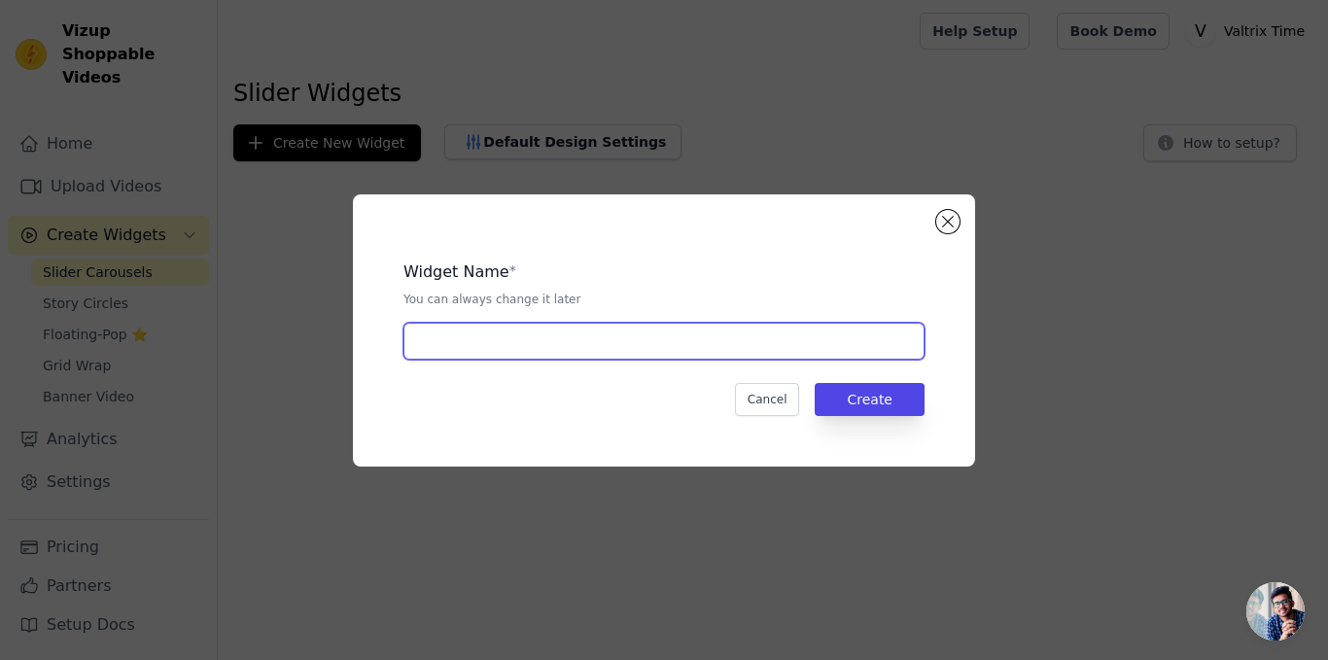
click at [746, 349] on input "text" at bounding box center [663, 341] width 521 height 37
type input "Video Slider"
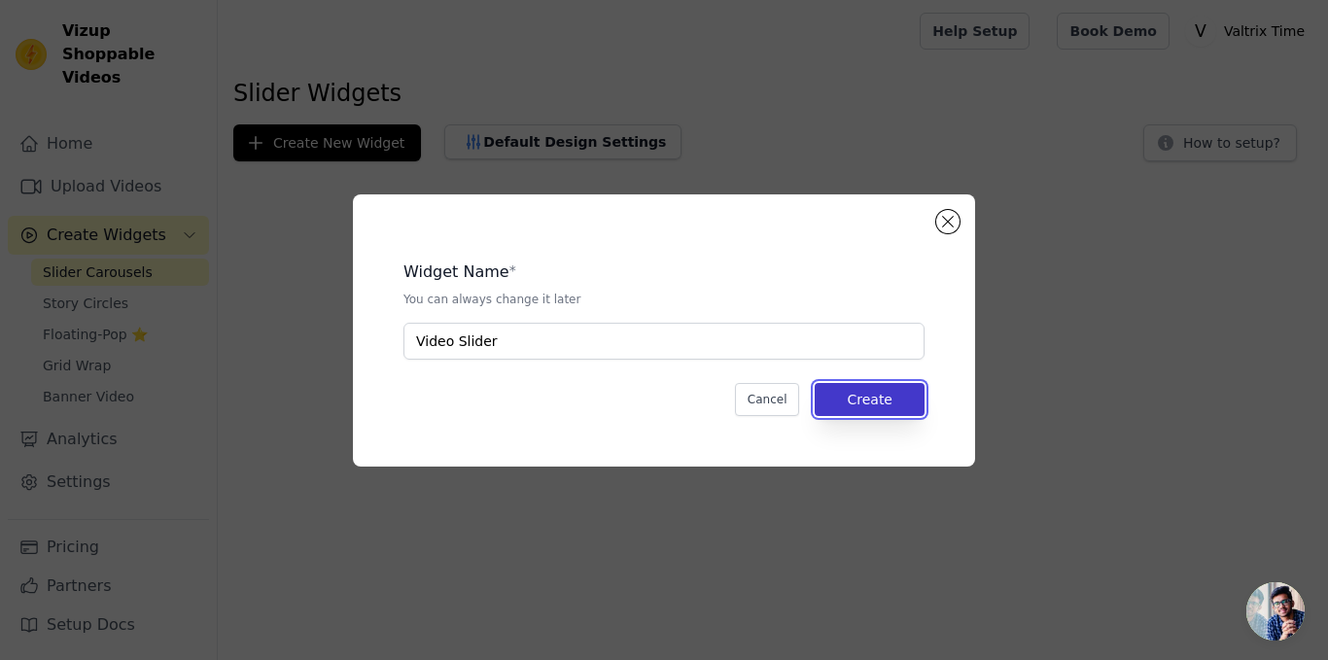
click at [863, 391] on button "Create" at bounding box center [870, 399] width 110 height 33
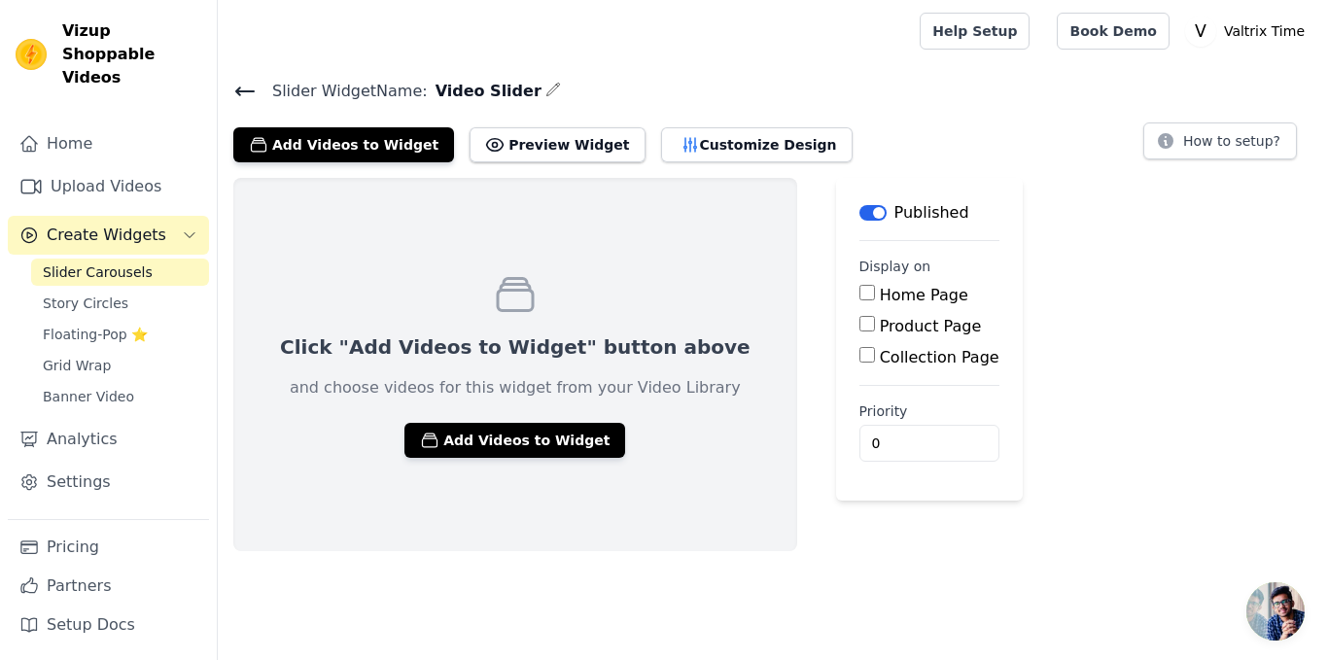
click at [859, 220] on div "Published" at bounding box center [914, 212] width 110 height 23
click at [859, 217] on button "Label" at bounding box center [872, 213] width 27 height 16
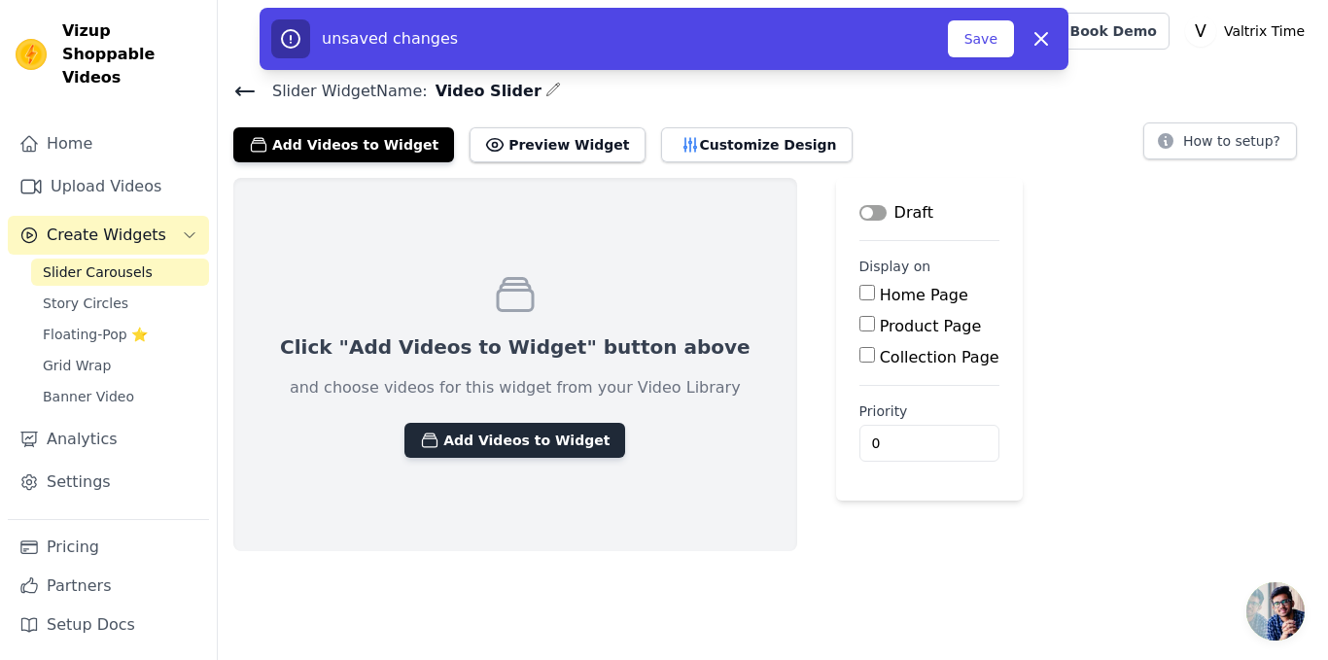
click at [485, 434] on button "Add Videos to Widget" at bounding box center [514, 440] width 221 height 35
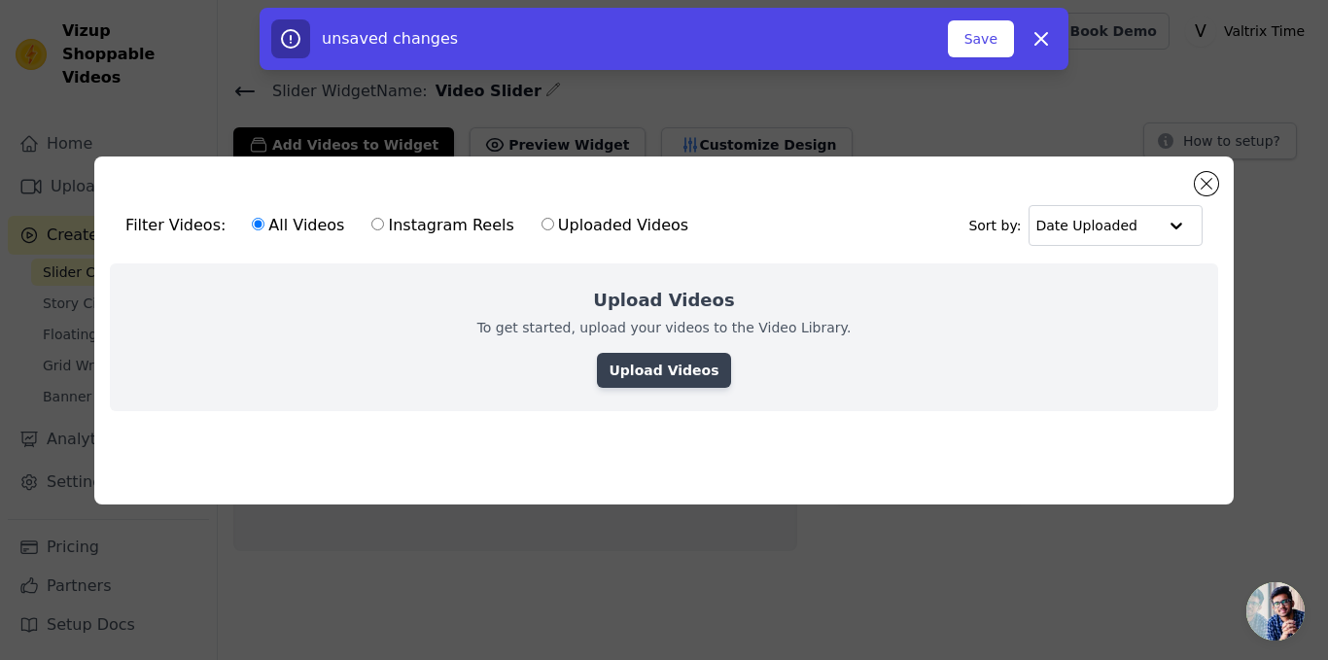
click at [675, 361] on link "Upload Videos" at bounding box center [663, 370] width 133 height 35
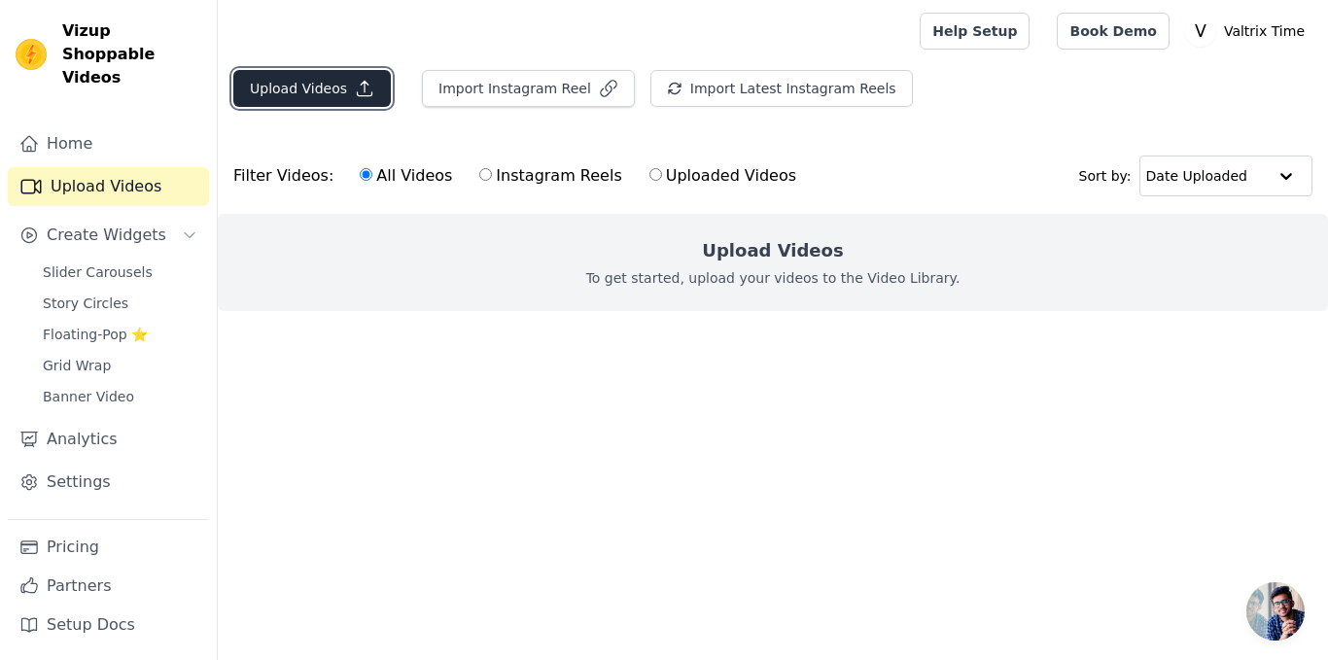
click at [338, 88] on button "Upload Videos" at bounding box center [311, 88] width 157 height 37
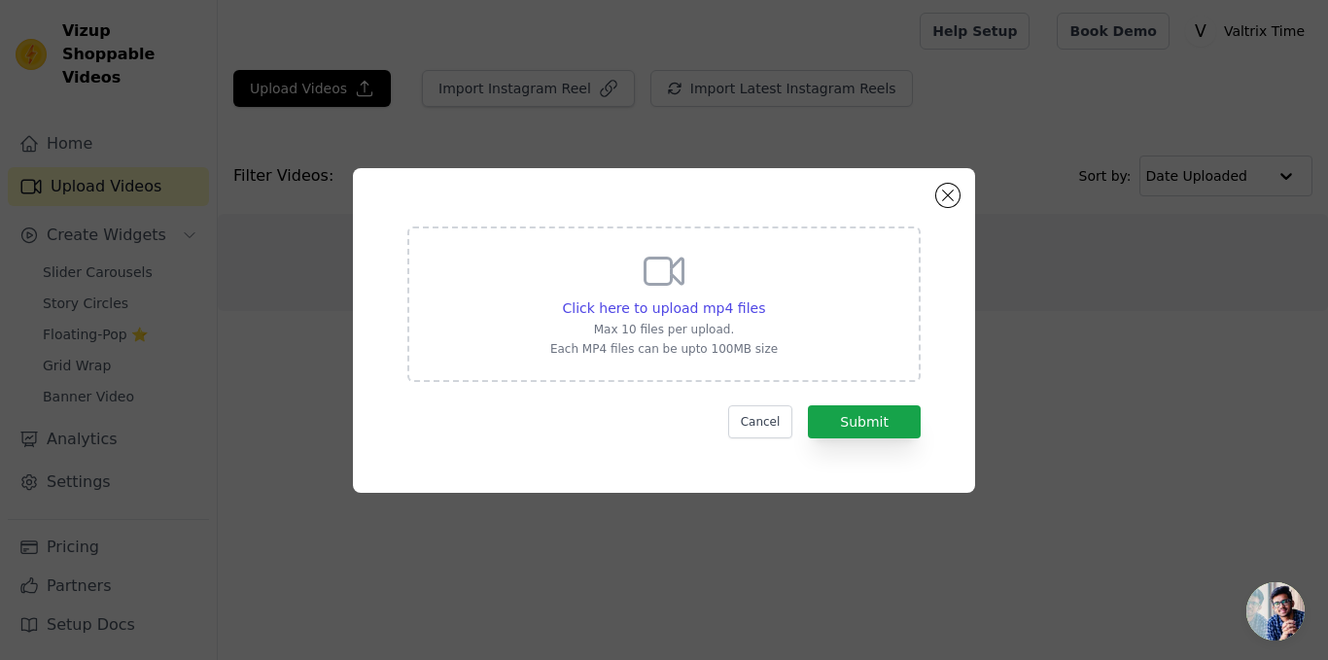
click at [703, 288] on div "Click here to upload mp4 files Max 10 files per upload. Each MP4 files can be u…" at bounding box center [663, 302] width 227 height 109
click at [764, 297] on input "Click here to upload mp4 files Max 10 files per upload. Each MP4 files can be u…" at bounding box center [764, 297] width 1 height 1
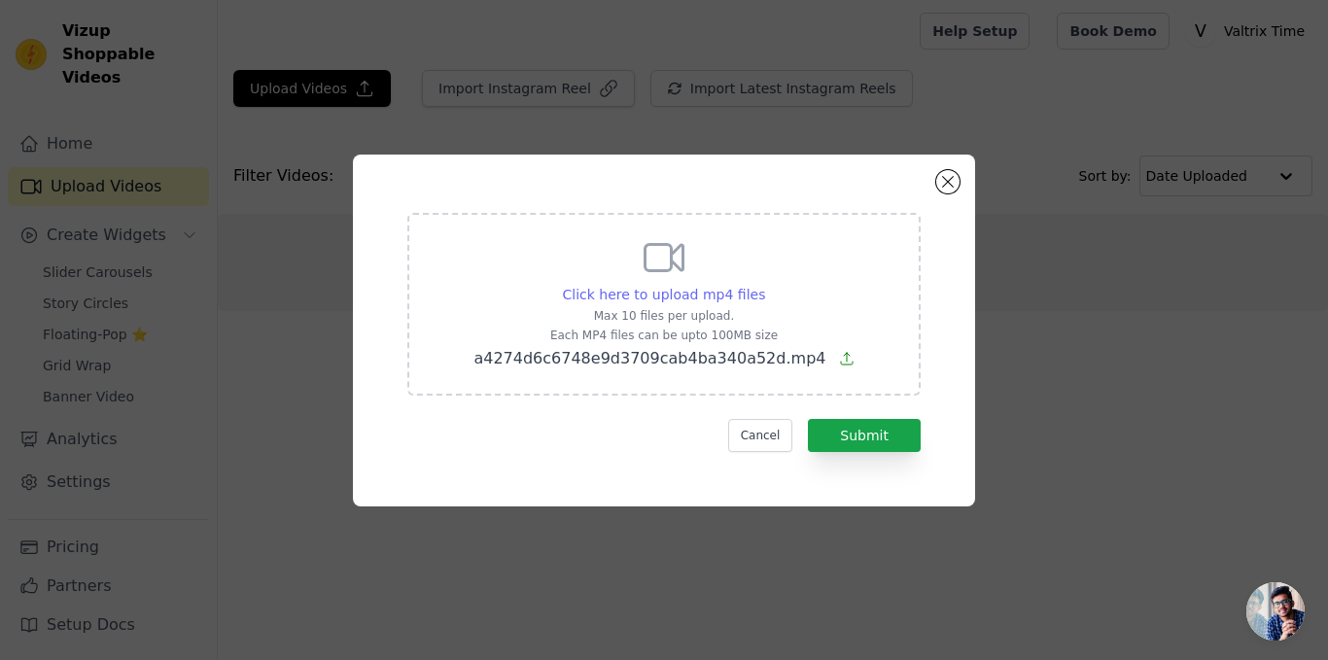
click at [720, 287] on span "Click here to upload mp4 files" at bounding box center [664, 295] width 203 height 16
click at [764, 285] on input "Click here to upload mp4 files Max 10 files per upload. Each MP4 files can be u…" at bounding box center [764, 284] width 1 height 1
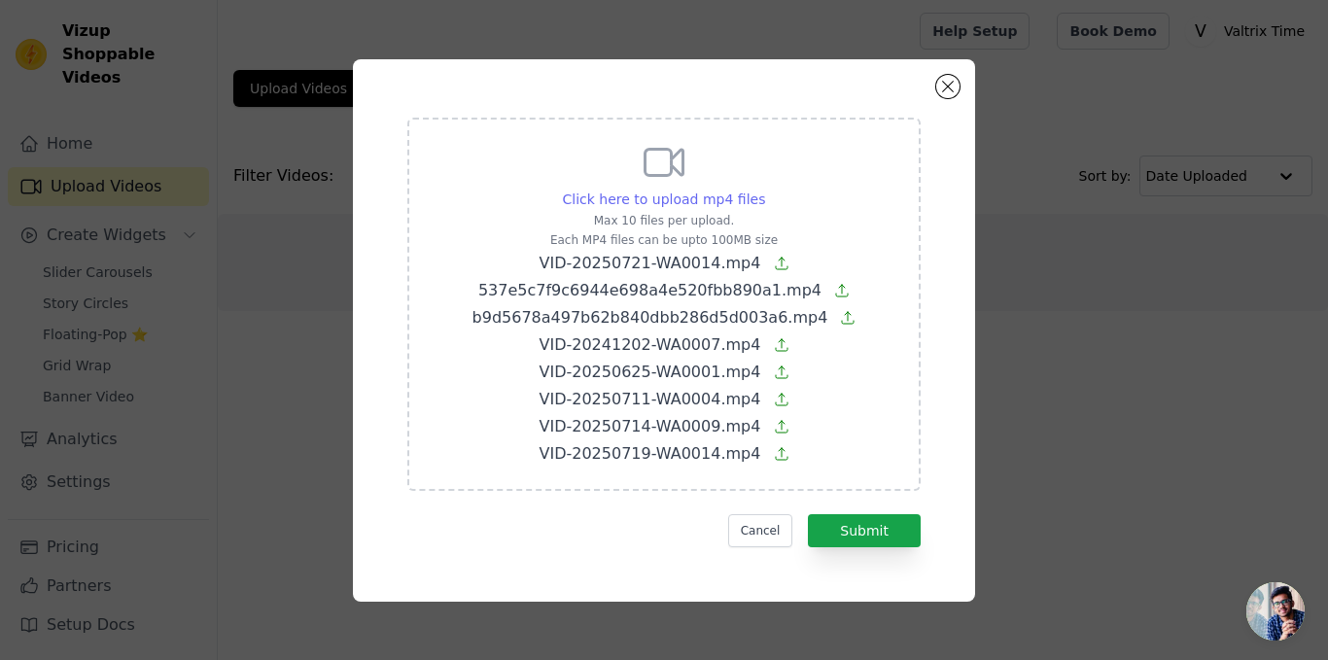
click at [660, 207] on span "Click here to upload mp4 files" at bounding box center [664, 200] width 203 height 16
click at [764, 190] on input "Click here to upload mp4 files Max 10 files per upload. Each MP4 files can be u…" at bounding box center [764, 189] width 1 height 1
type input "C:\fakepath\VID-20250803-WA0027.mp4"
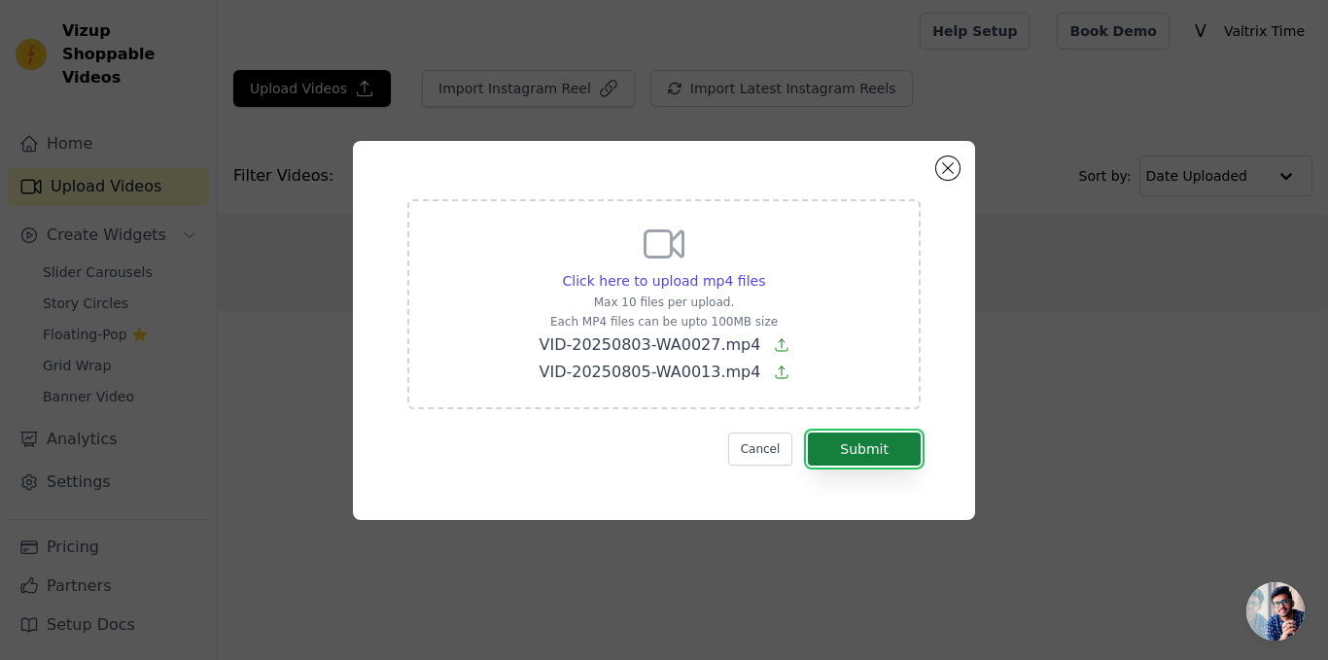
click at [855, 449] on button "Submit" at bounding box center [864, 449] width 113 height 33
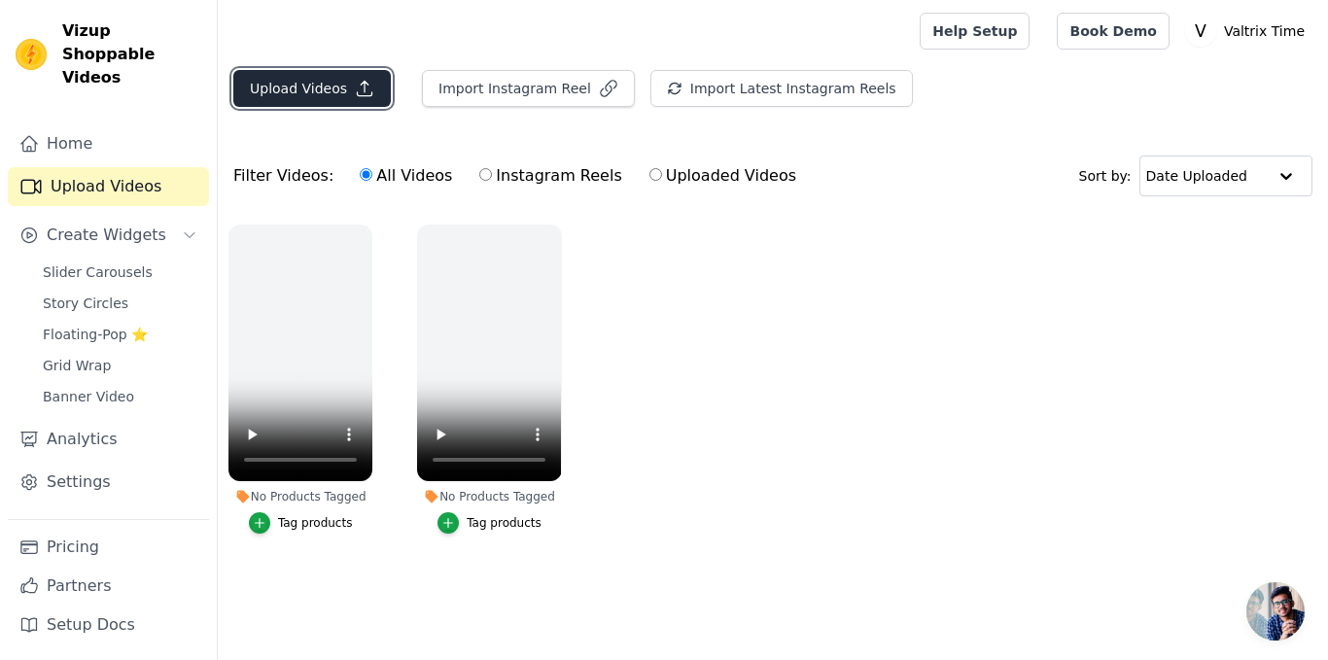
click at [333, 92] on button "Upload Videos" at bounding box center [311, 88] width 157 height 37
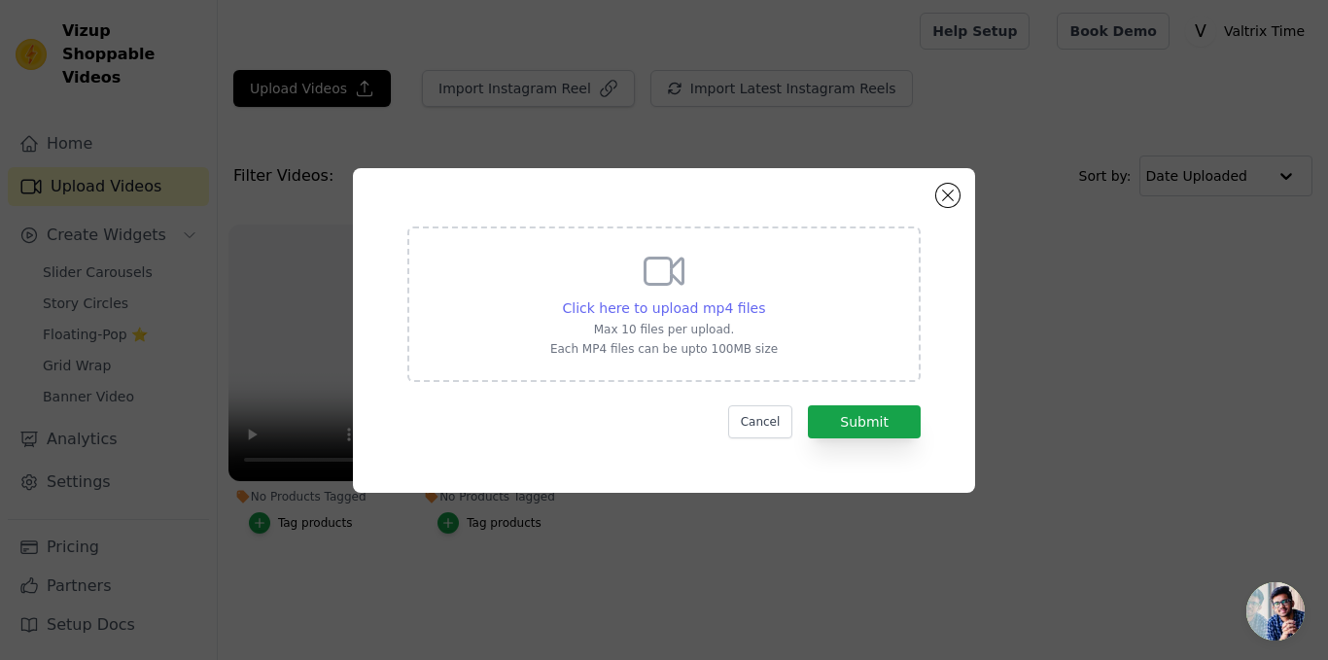
click at [683, 305] on span "Click here to upload mp4 files" at bounding box center [664, 308] width 203 height 16
click at [764, 298] on input "Click here to upload mp4 files Max 10 files per upload. Each MP4 files can be u…" at bounding box center [764, 297] width 1 height 1
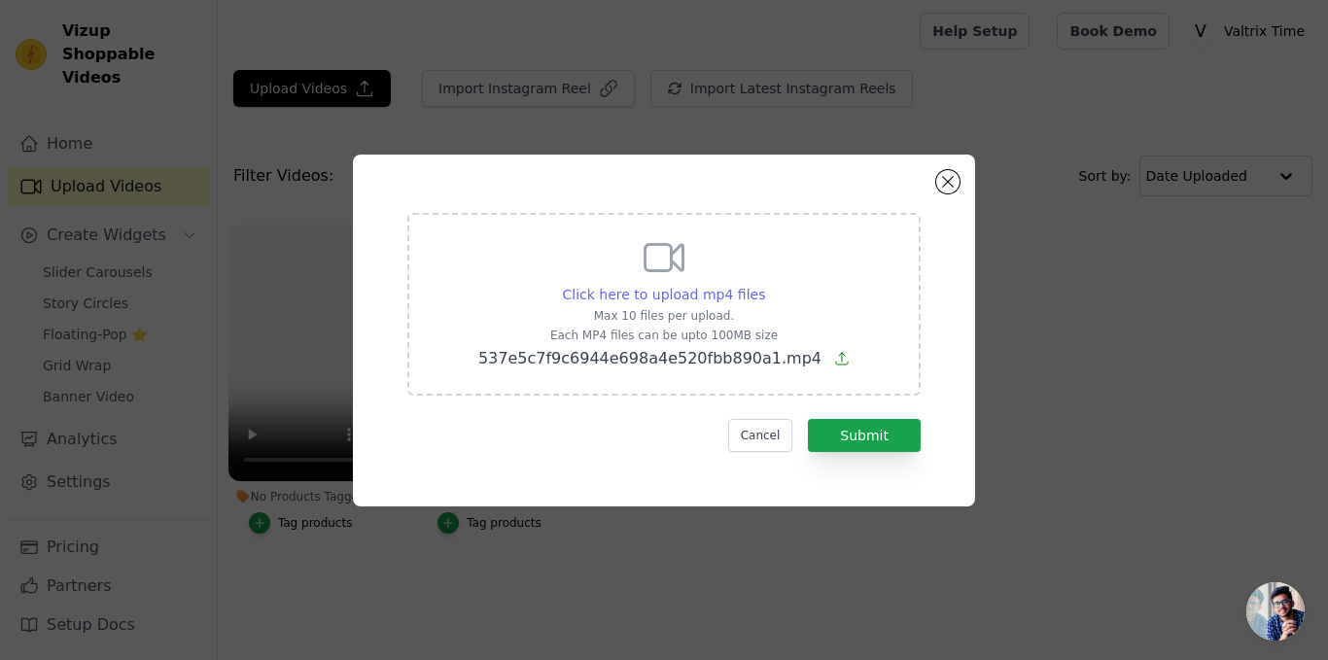
click at [631, 295] on span "Click here to upload mp4 files" at bounding box center [664, 295] width 203 height 16
click at [764, 285] on input "Click here to upload mp4 files Max 10 files per upload. Each MP4 files can be u…" at bounding box center [764, 284] width 1 height 1
type input "C:\fakepath\VID-20250722-WA0010.mp4"
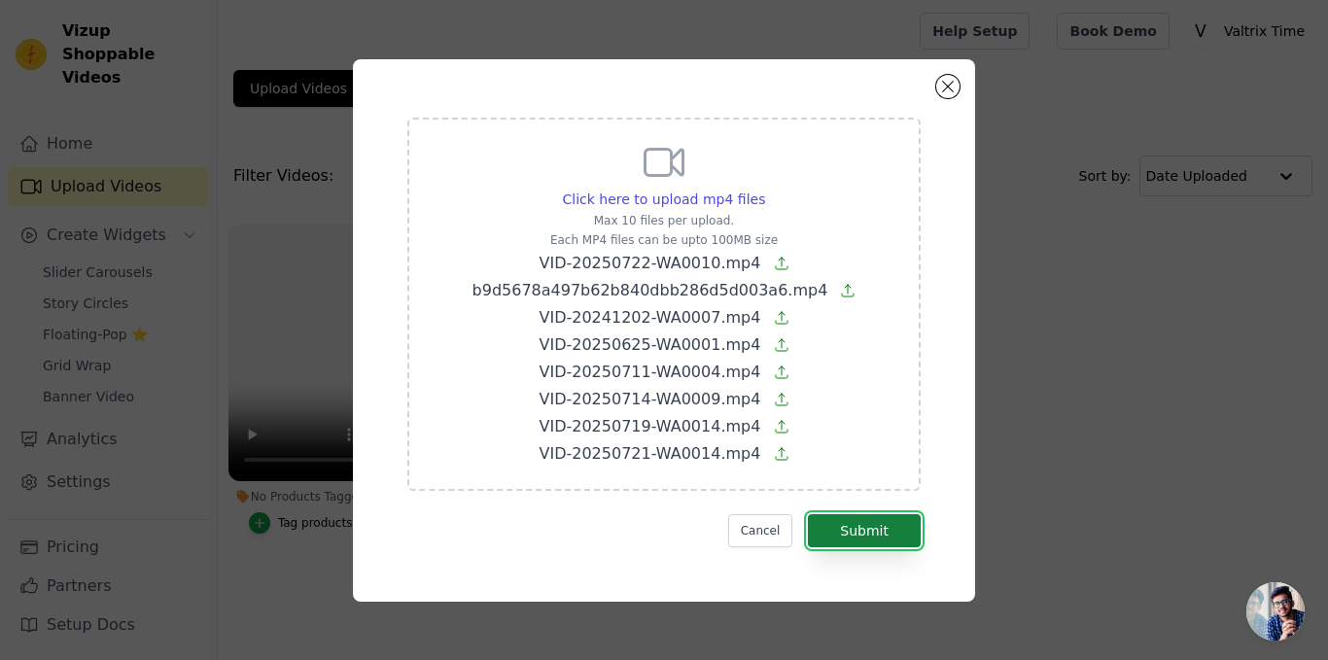
click at [907, 541] on button "Submit" at bounding box center [864, 530] width 113 height 33
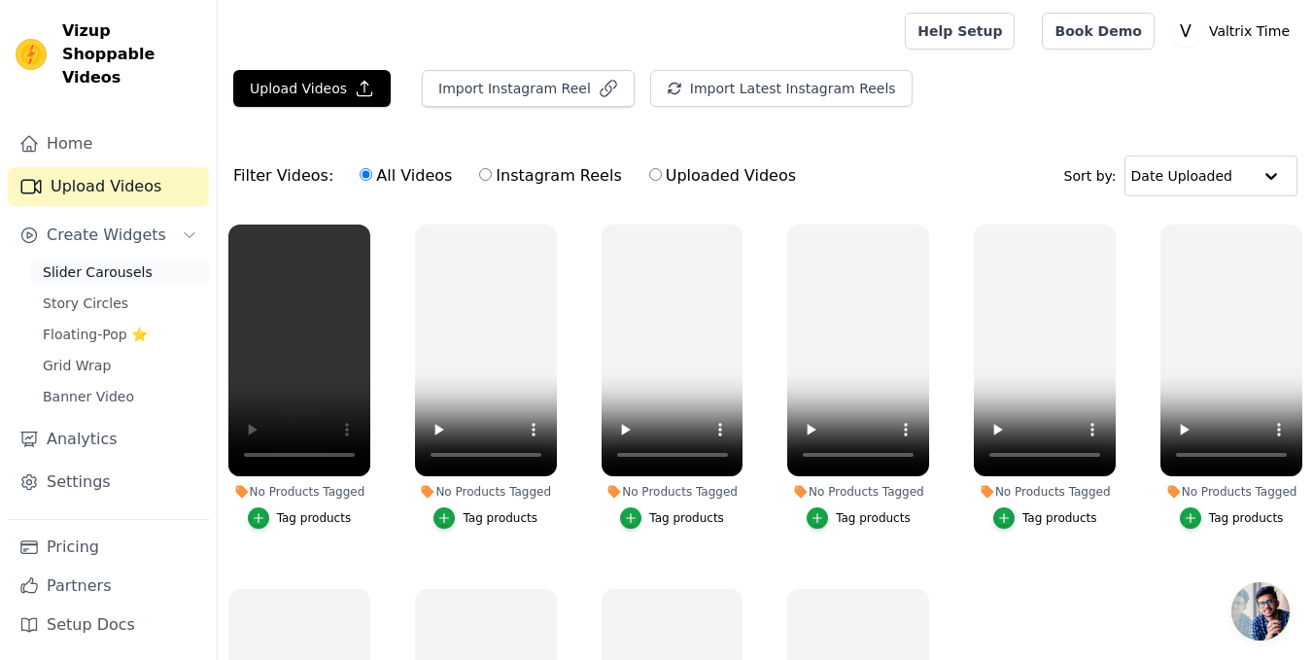
click at [164, 259] on link "Slider Carousels" at bounding box center [120, 272] width 178 height 27
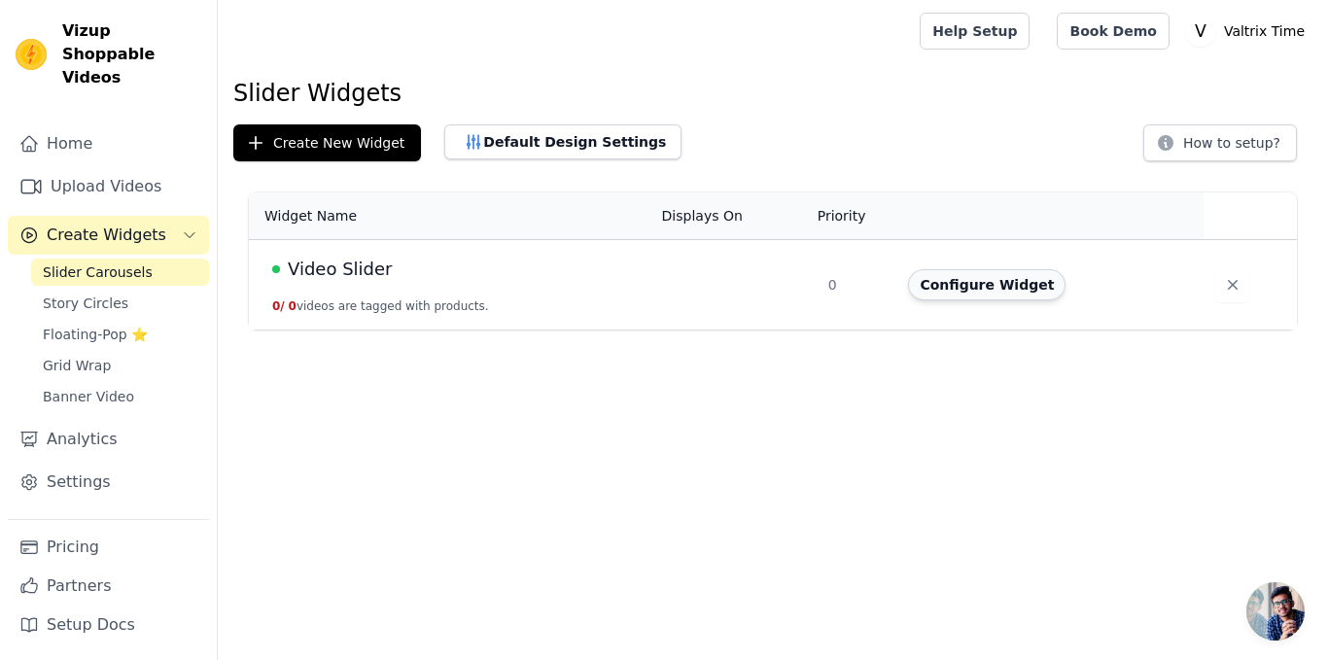
click at [1017, 280] on button "Configure Widget" at bounding box center [986, 284] width 157 height 31
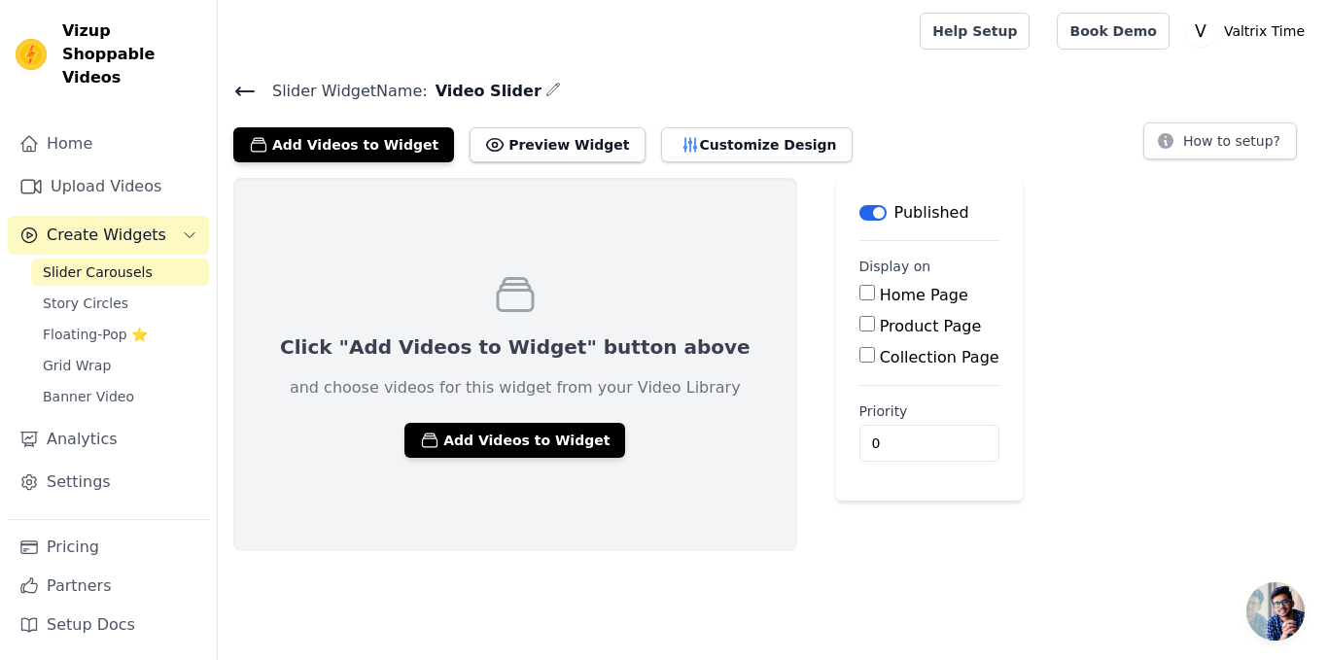
click at [152, 259] on link "Slider Carousels" at bounding box center [120, 272] width 178 height 27
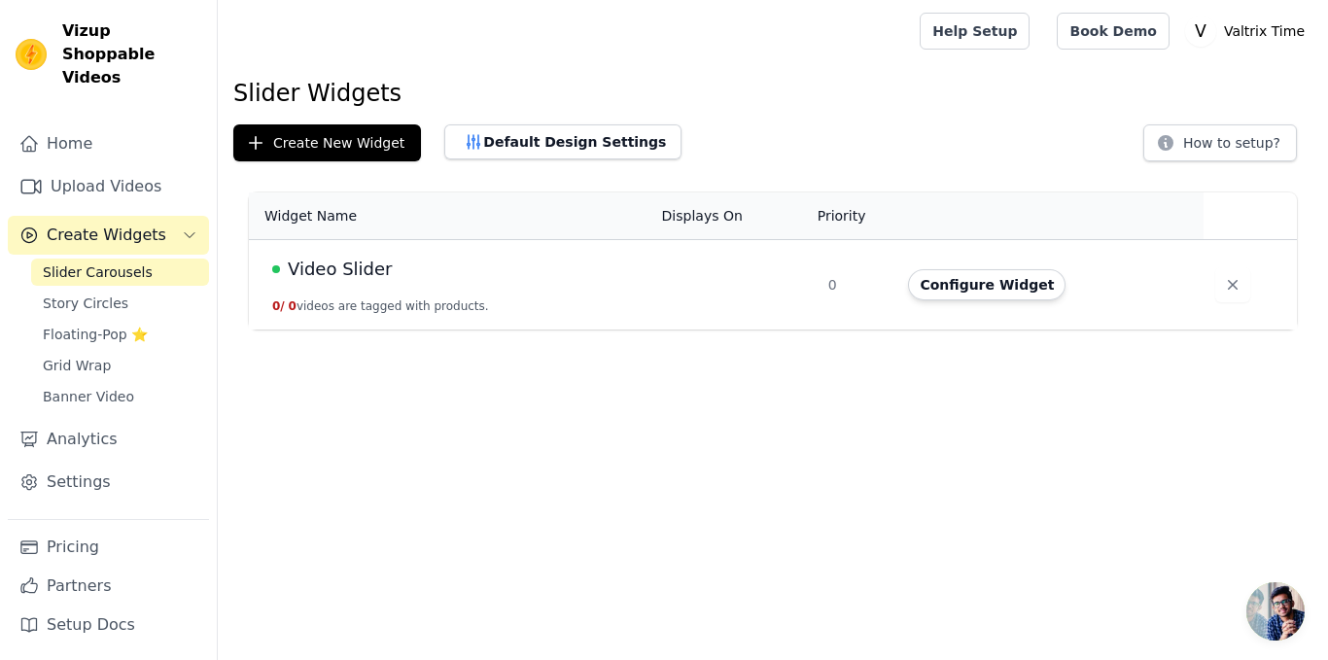
click at [423, 294] on td "Video Slider 0 / 0 videos are tagged with products." at bounding box center [449, 285] width 401 height 90
click at [311, 249] on td "Video Slider 0 / 0 videos are tagged with products." at bounding box center [449, 285] width 401 height 90
click at [320, 264] on span "Video Slider" at bounding box center [340, 269] width 104 height 27
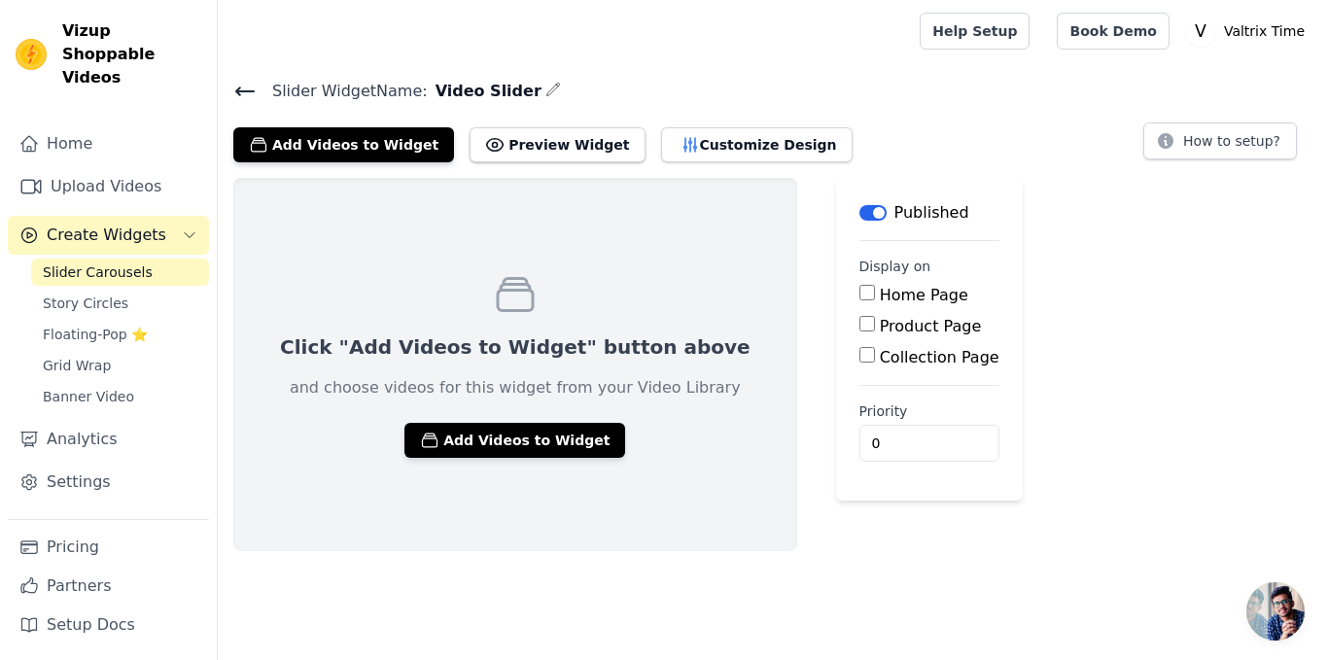
click at [859, 212] on button "Label" at bounding box center [872, 213] width 27 height 16
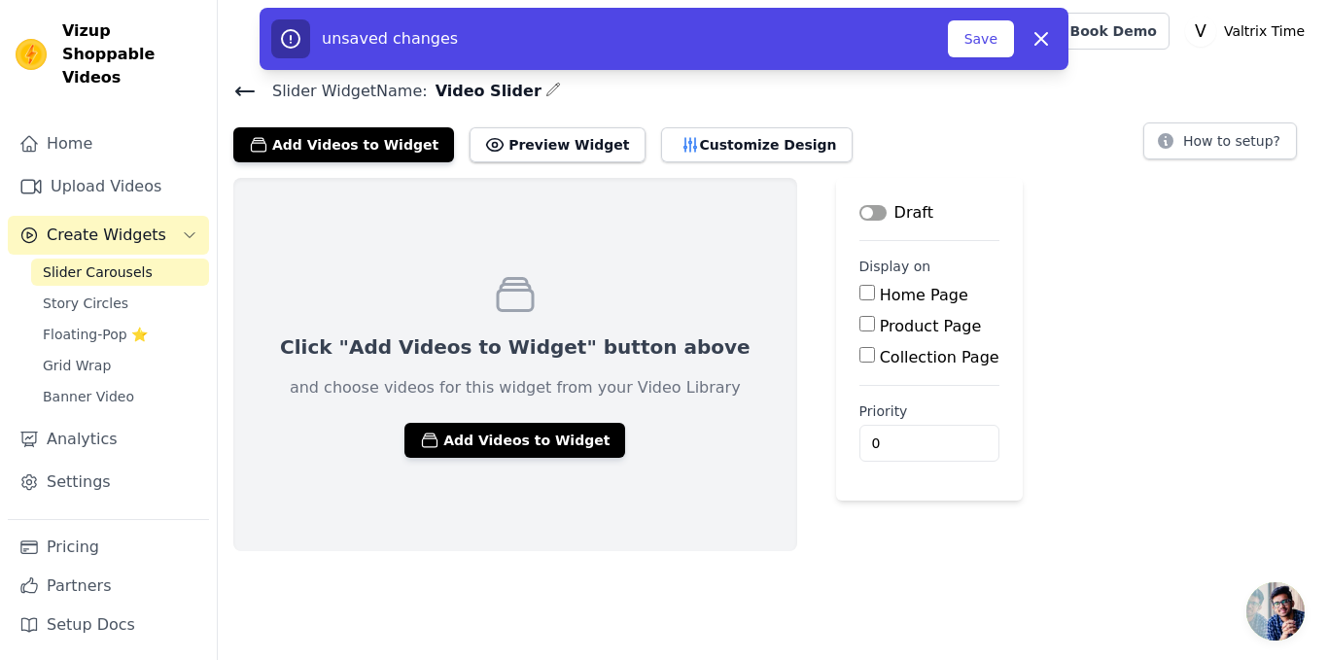
click at [859, 212] on button "Label" at bounding box center [872, 213] width 27 height 16
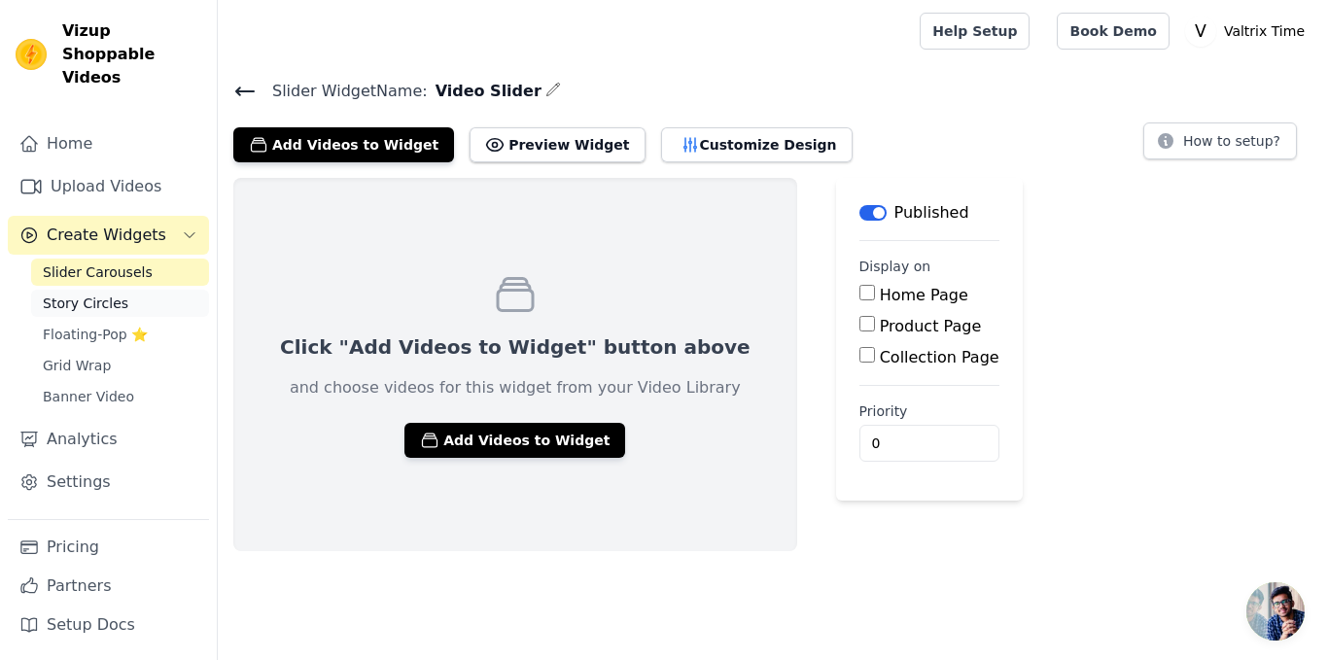
click at [118, 290] on link "Story Circles" at bounding box center [120, 303] width 178 height 27
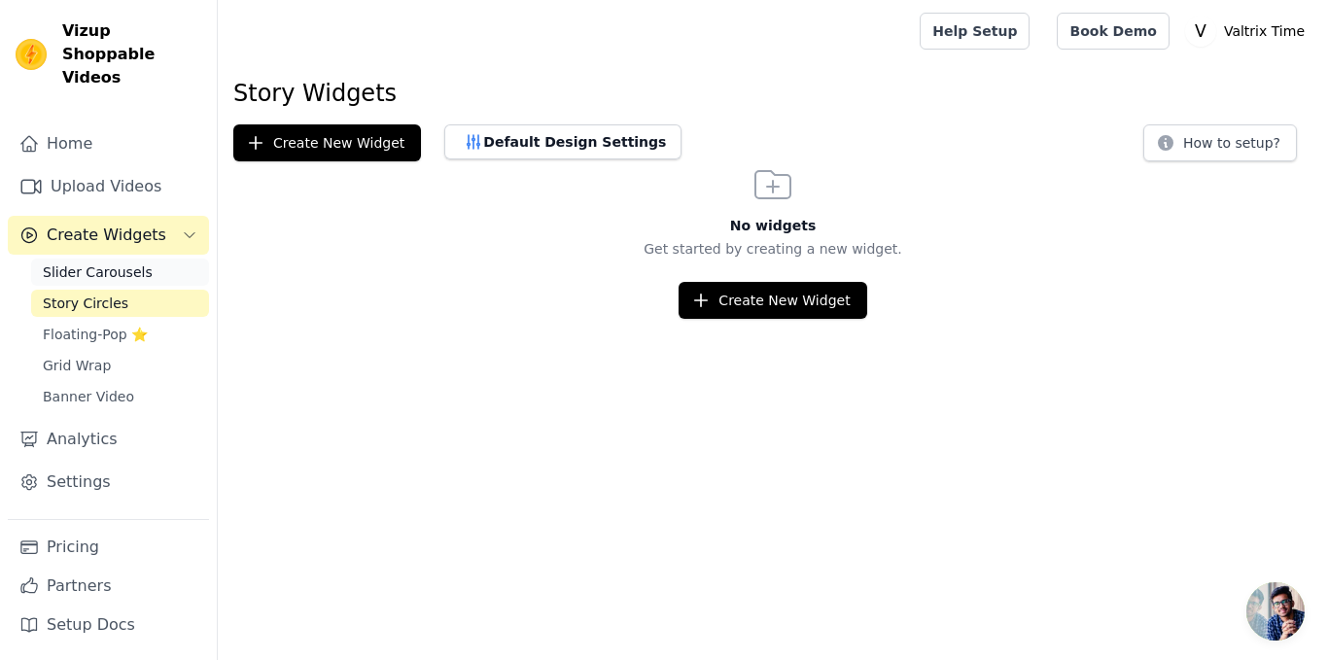
click at [141, 259] on link "Slider Carousels" at bounding box center [120, 272] width 178 height 27
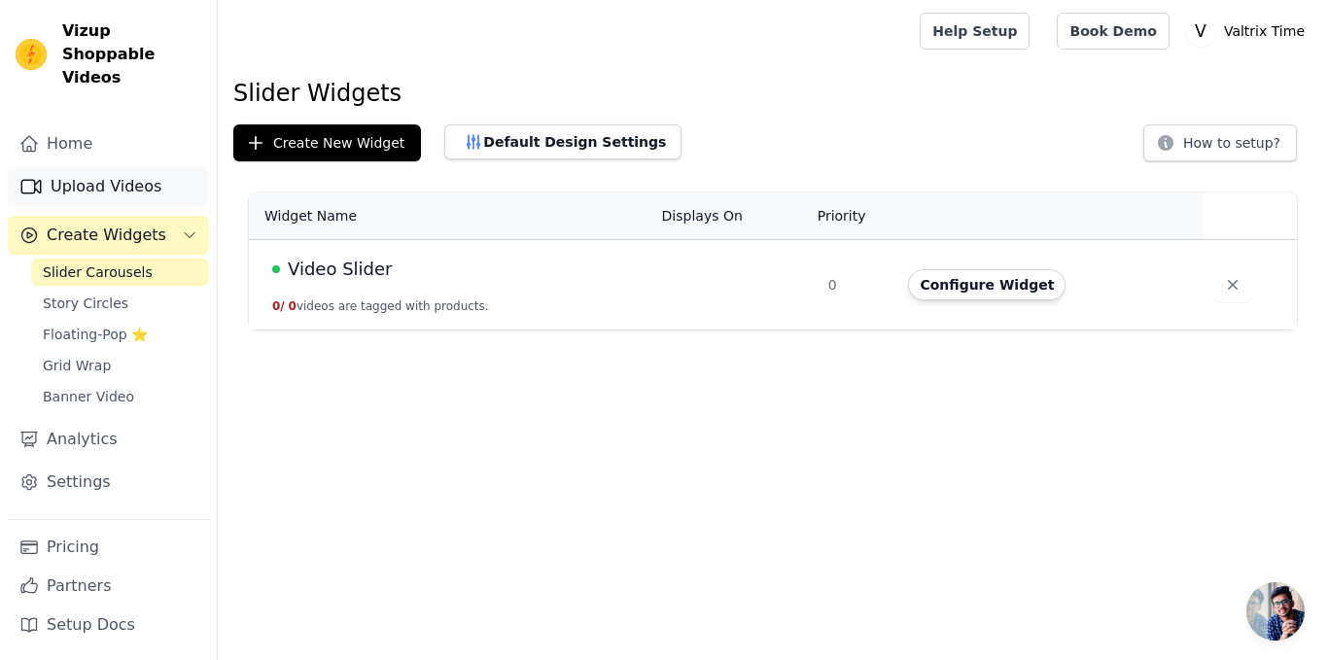
click at [100, 167] on link "Upload Videos" at bounding box center [108, 186] width 201 height 39
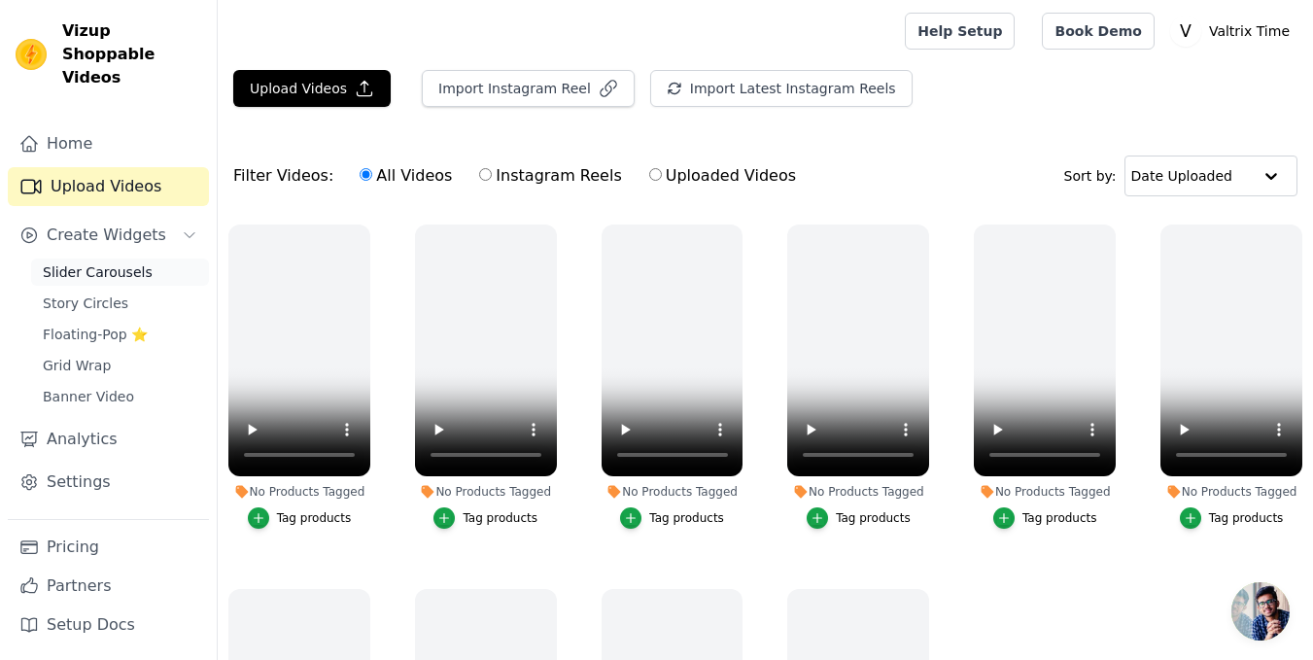
click at [118, 262] on span "Slider Carousels" at bounding box center [98, 271] width 110 height 19
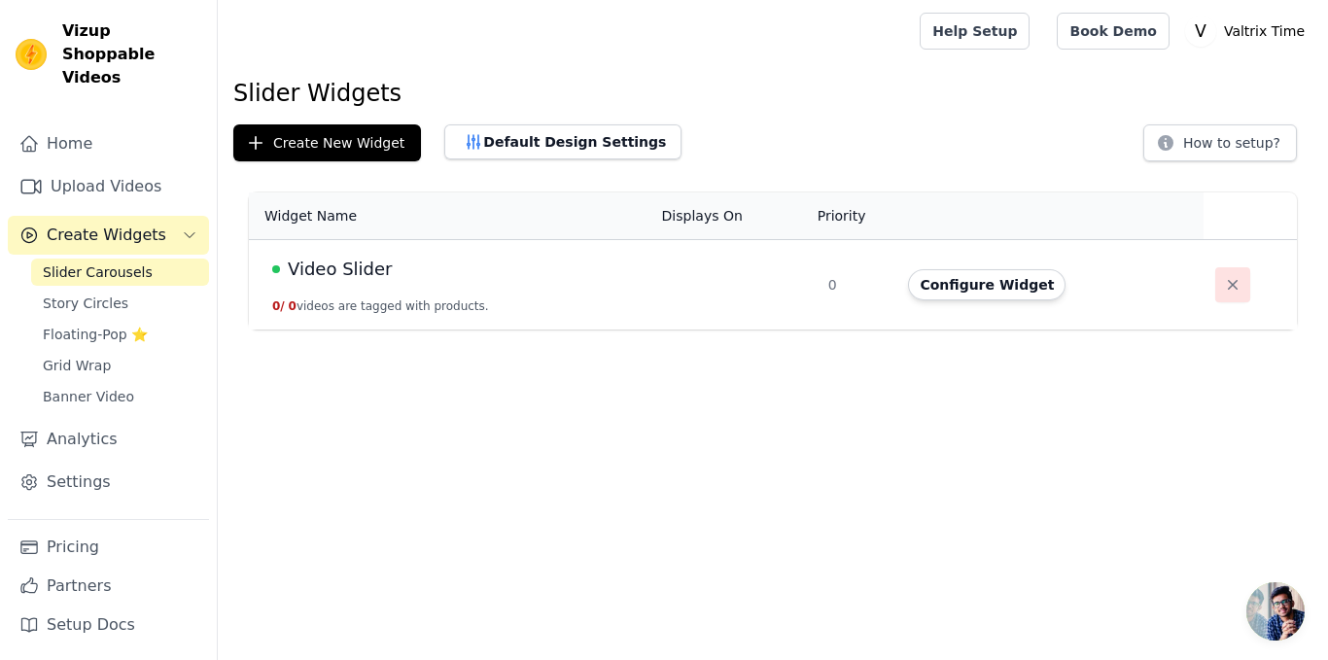
click at [1227, 284] on icon "button" at bounding box center [1232, 284] width 19 height 19
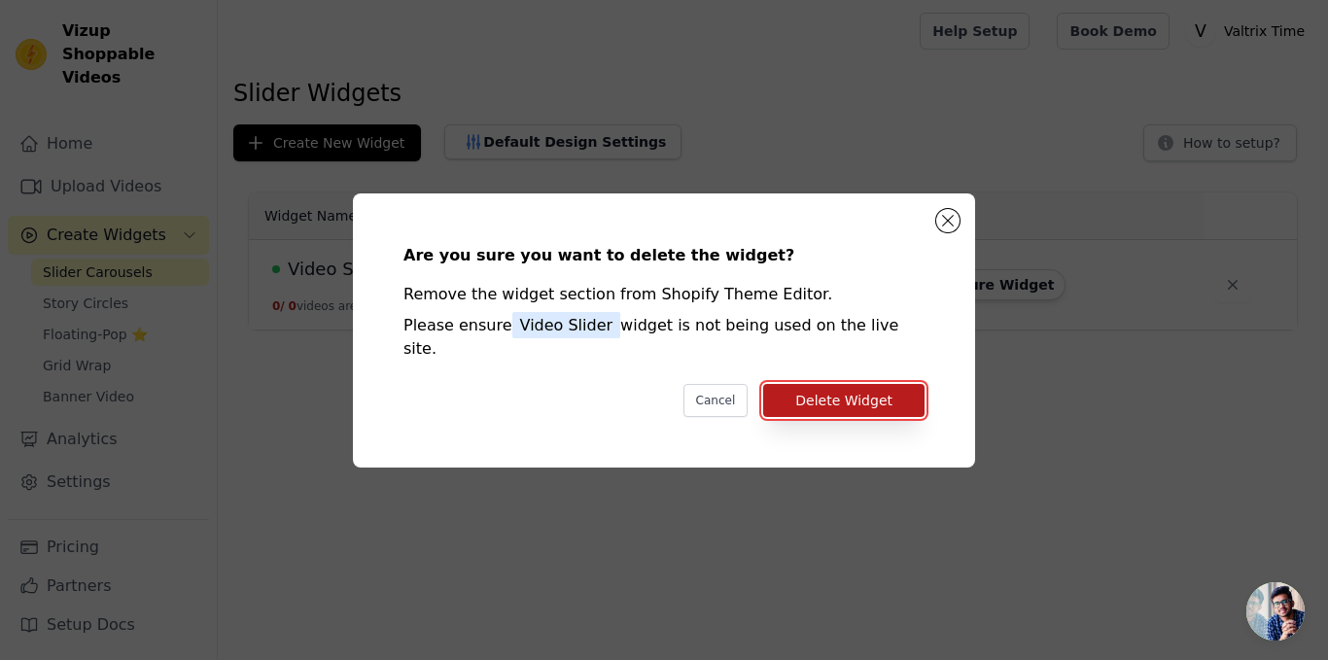
click at [820, 384] on button "Delete Widget" at bounding box center [843, 400] width 161 height 33
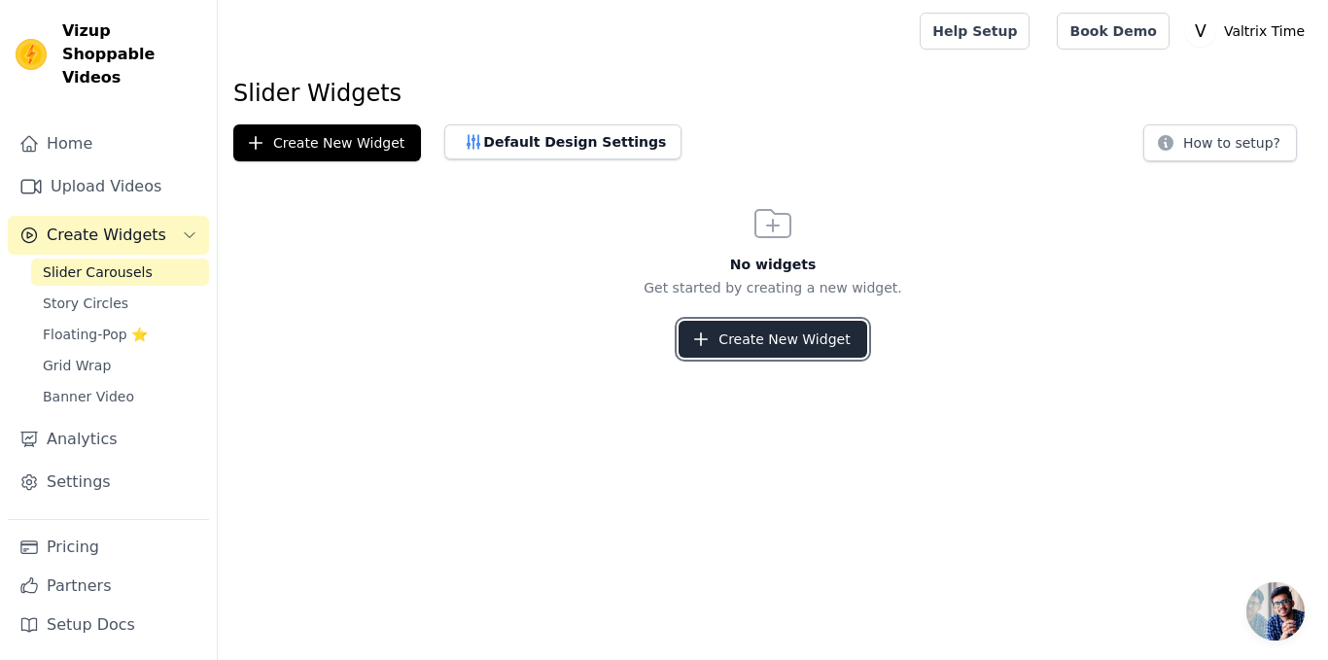
click at [775, 342] on button "Create New Widget" at bounding box center [773, 339] width 188 height 37
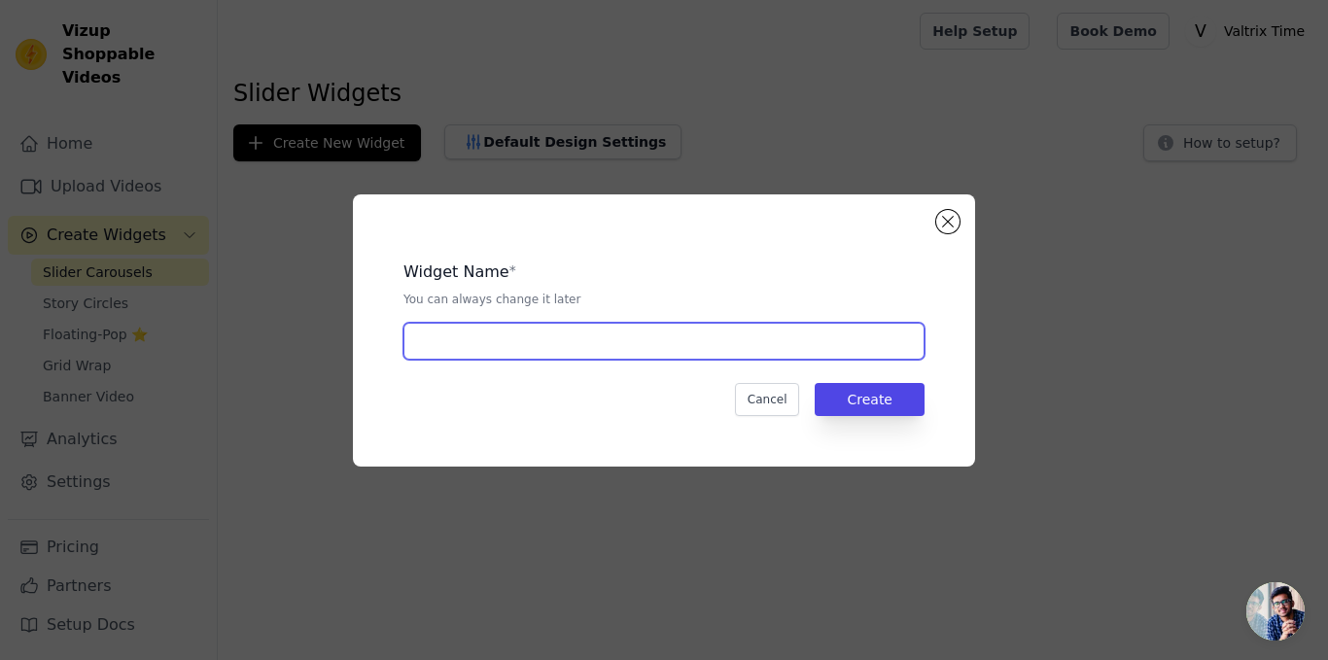
click at [747, 347] on input "text" at bounding box center [663, 341] width 521 height 37
type input "Video Slider"
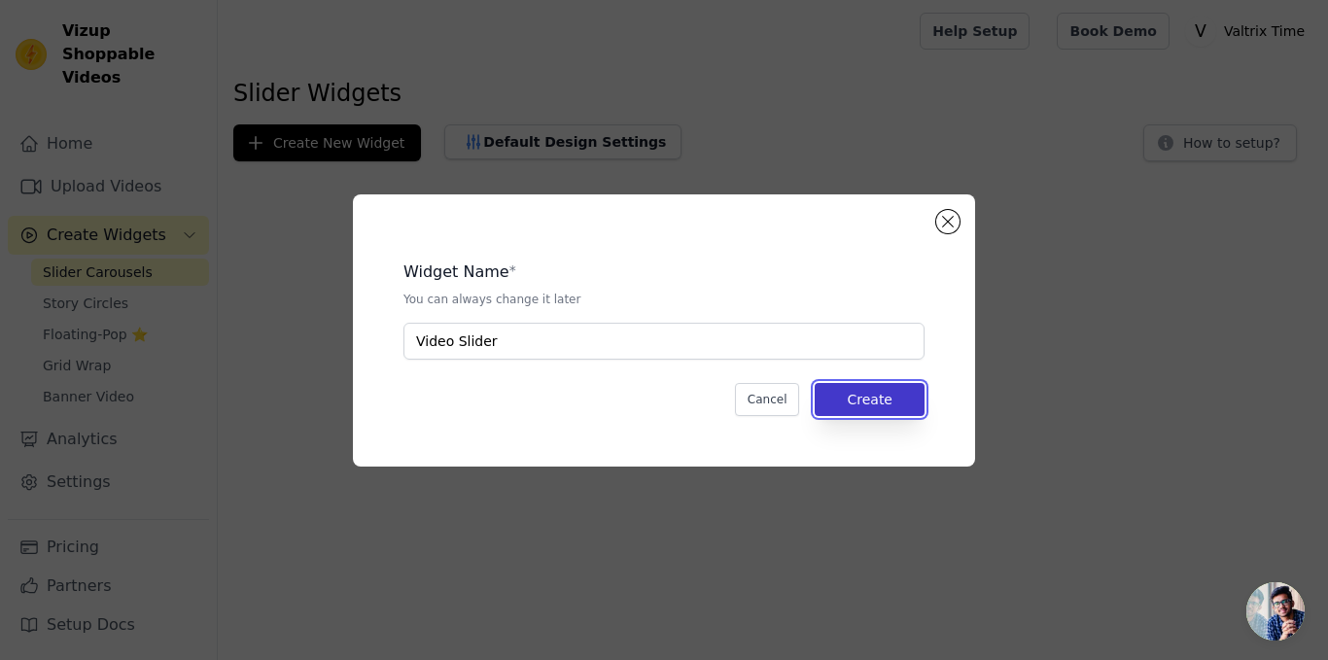
click at [886, 409] on button "Create" at bounding box center [870, 399] width 110 height 33
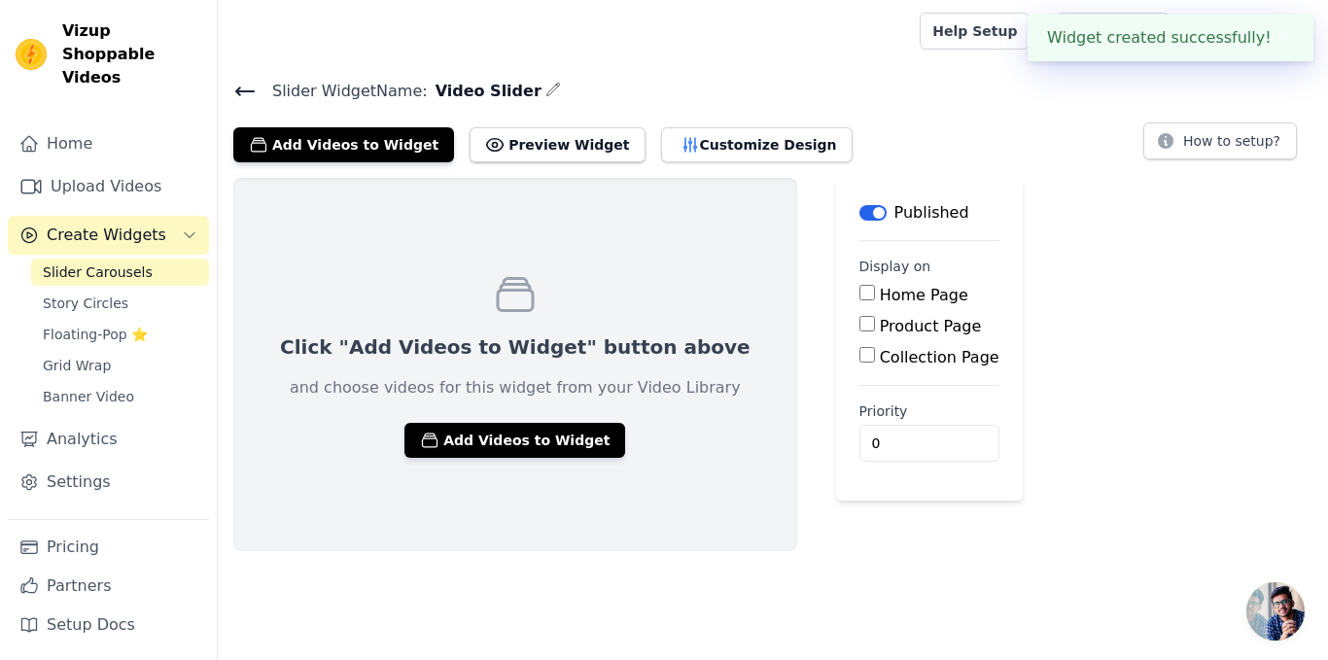
click at [859, 327] on input "Product Page" at bounding box center [867, 324] width 16 height 16
checkbox input "true"
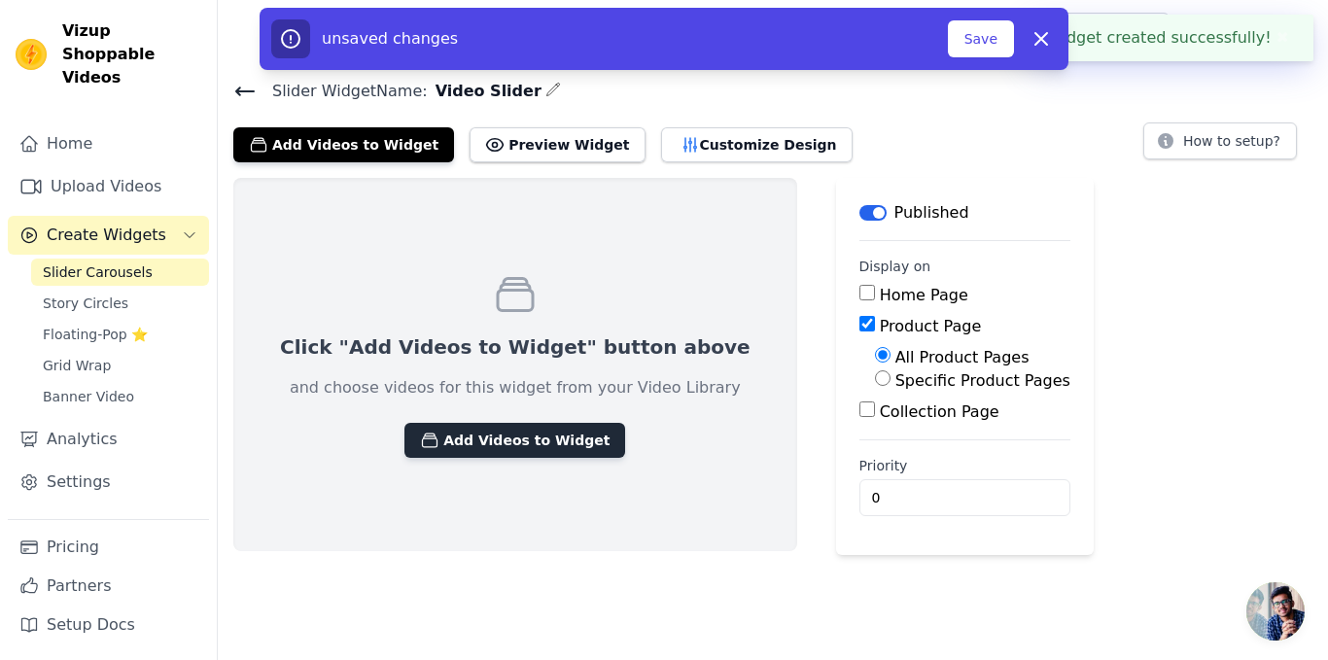
click at [542, 433] on button "Add Videos to Widget" at bounding box center [514, 440] width 221 height 35
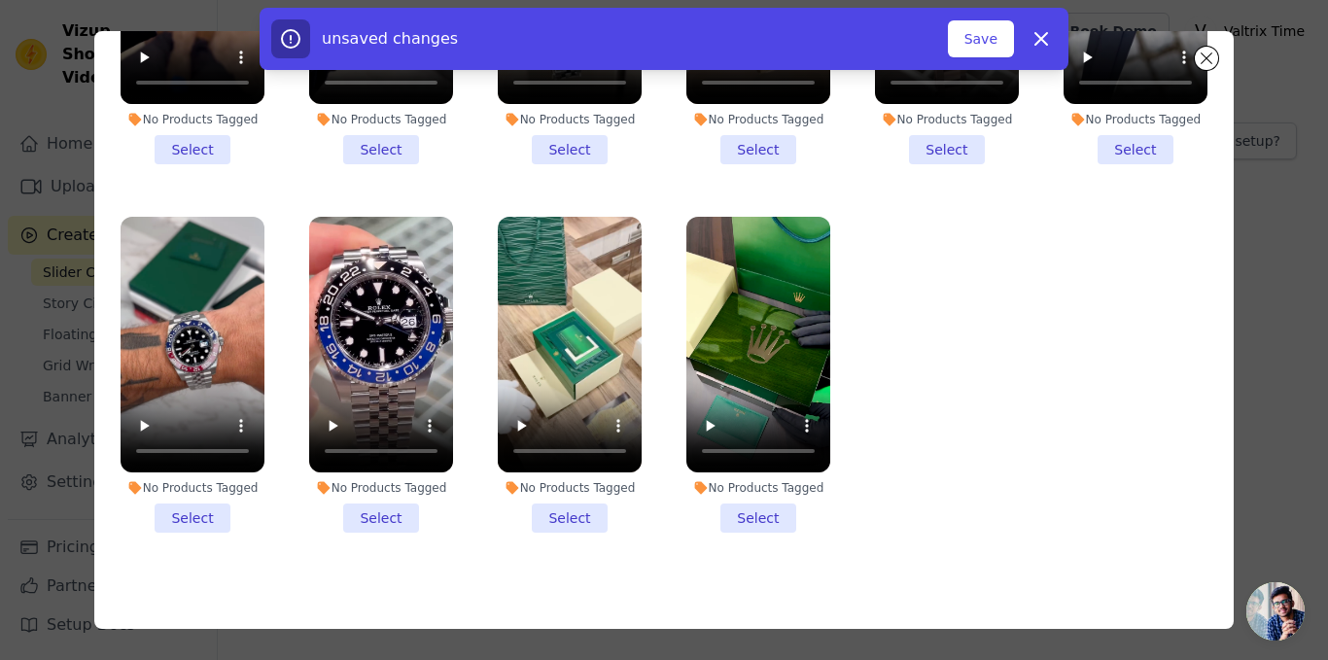
scroll to position [169, 0]
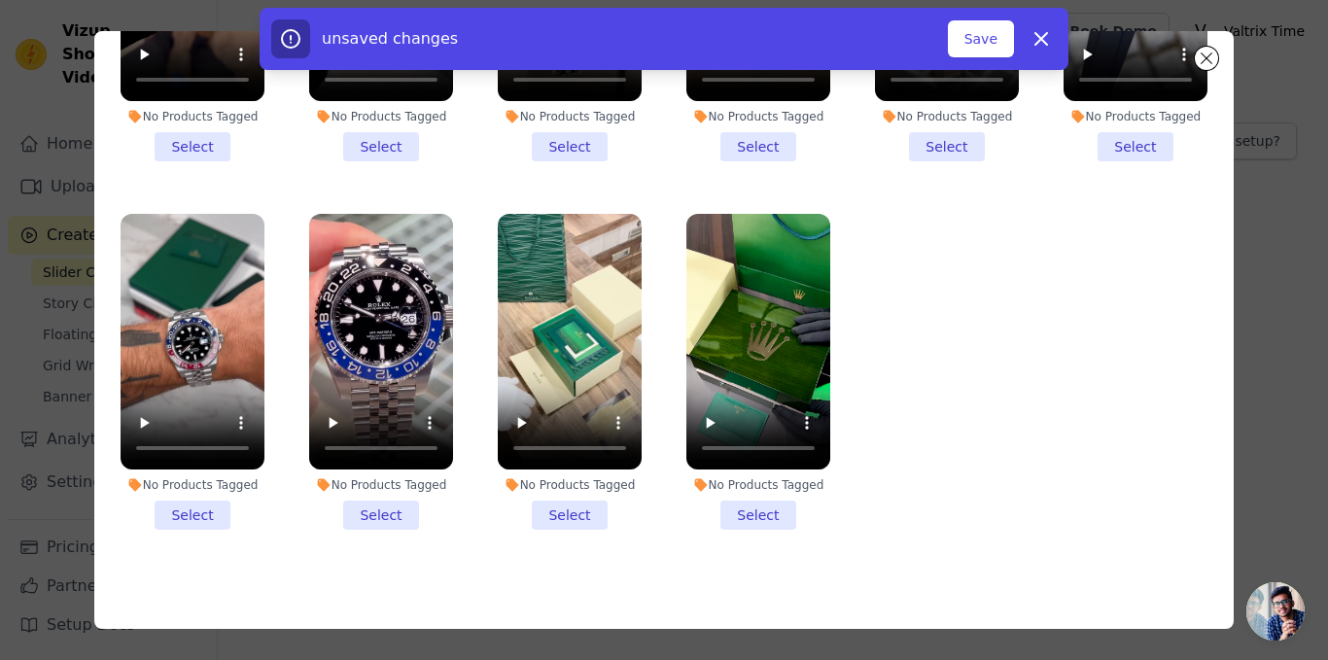
click at [742, 507] on li "No Products Tagged Select" at bounding box center [758, 372] width 144 height 316
click at [0, 0] on input "No Products Tagged Select" at bounding box center [0, 0] width 0 height 0
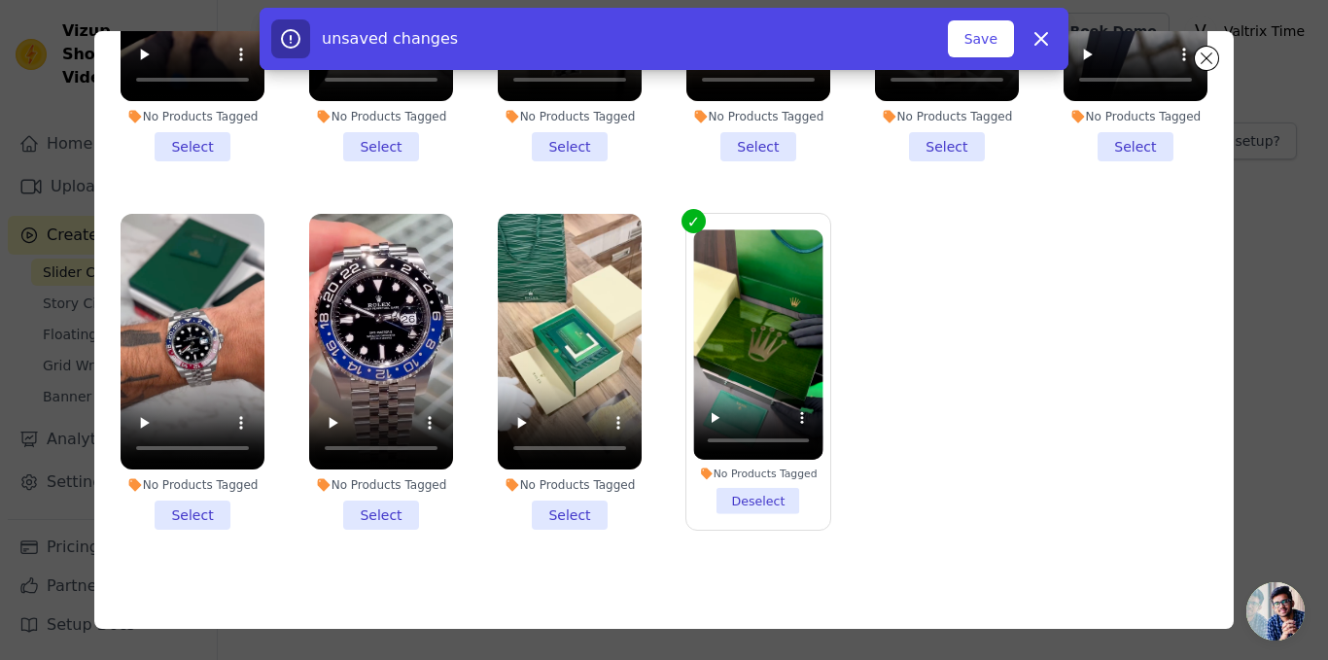
click at [583, 504] on li "No Products Tagged Select" at bounding box center [570, 372] width 144 height 316
click at [0, 0] on input "No Products Tagged Select" at bounding box center [0, 0] width 0 height 0
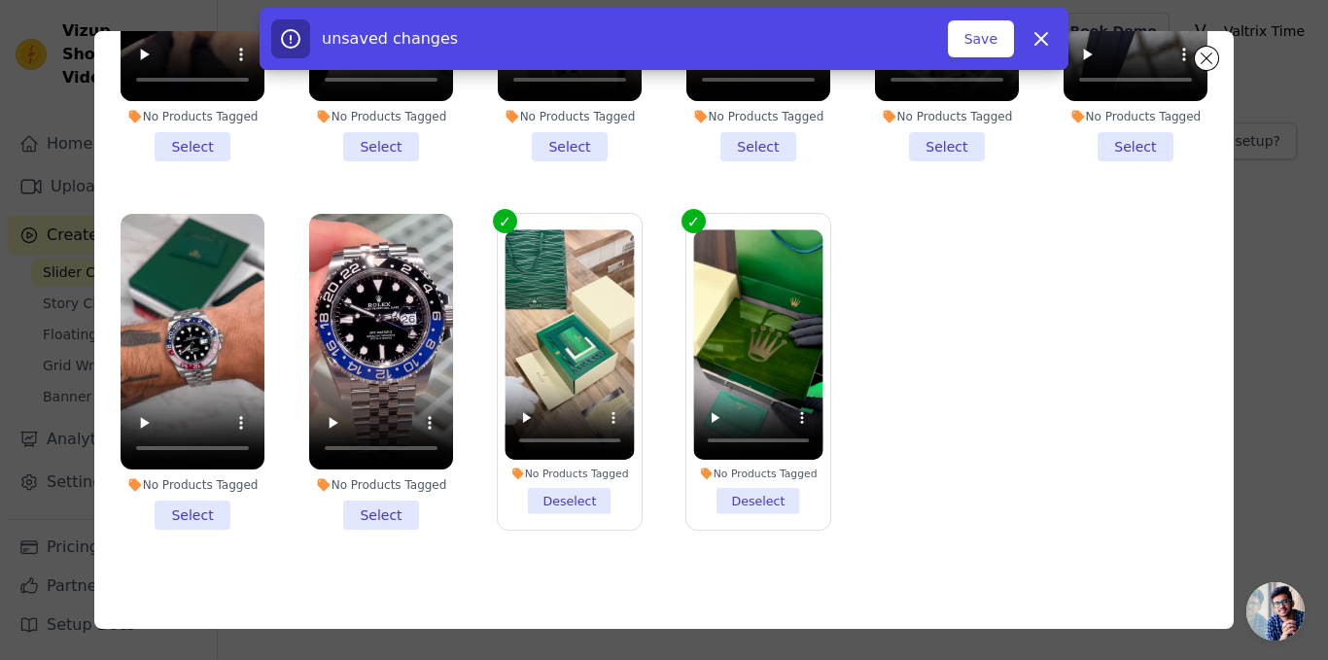
click at [394, 494] on li "No Products Tagged Select" at bounding box center [381, 372] width 144 height 316
click at [0, 0] on input "No Products Tagged Select" at bounding box center [0, 0] width 0 height 0
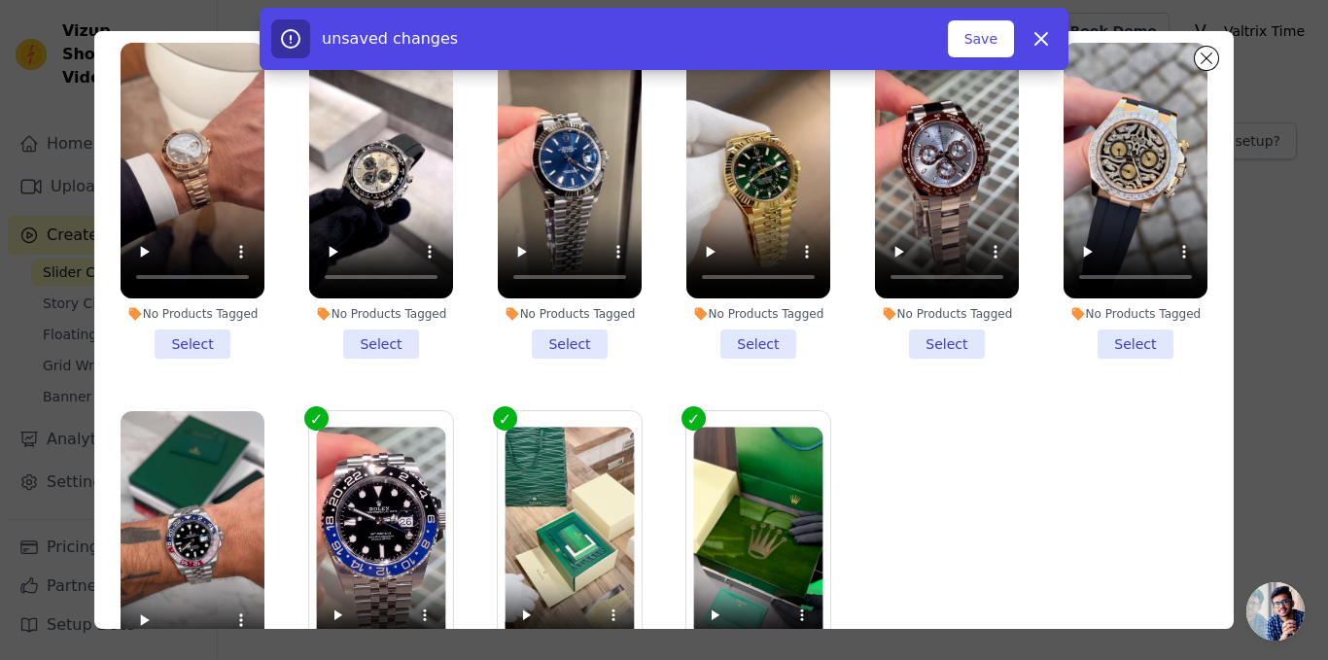
scroll to position [72, 0]
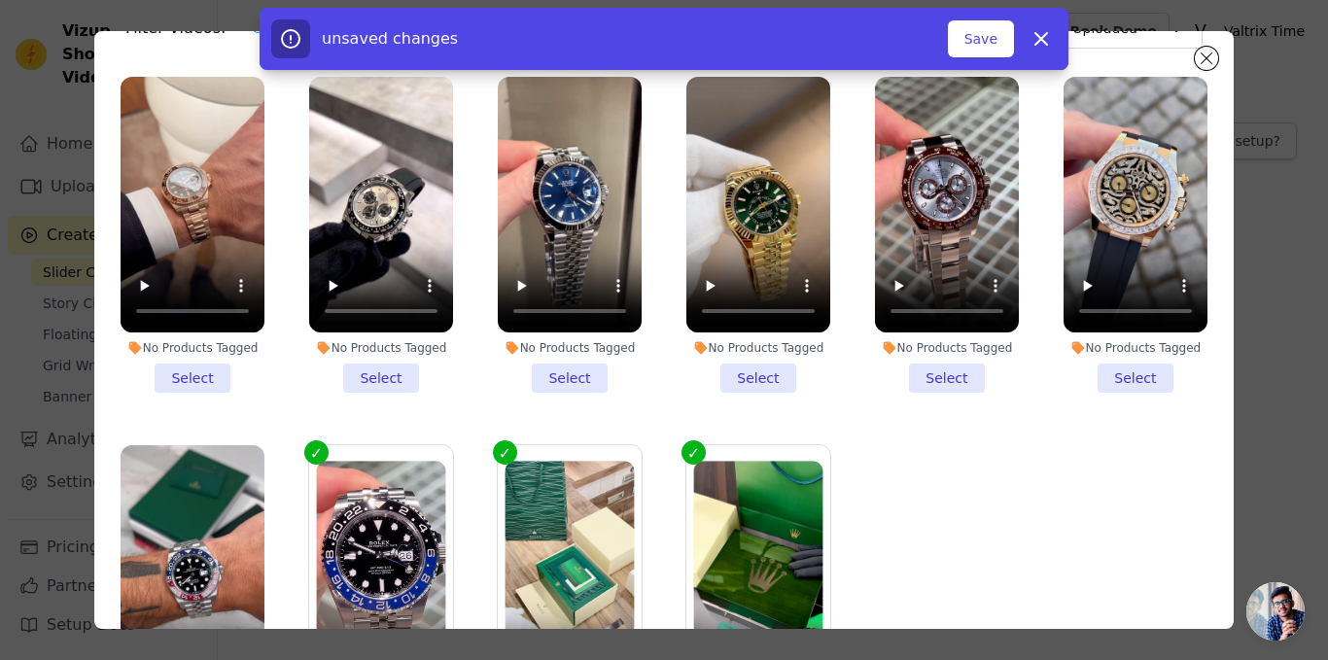
click at [200, 371] on li "No Products Tagged Select" at bounding box center [193, 235] width 144 height 316
click at [0, 0] on input "No Products Tagged Select" at bounding box center [0, 0] width 0 height 0
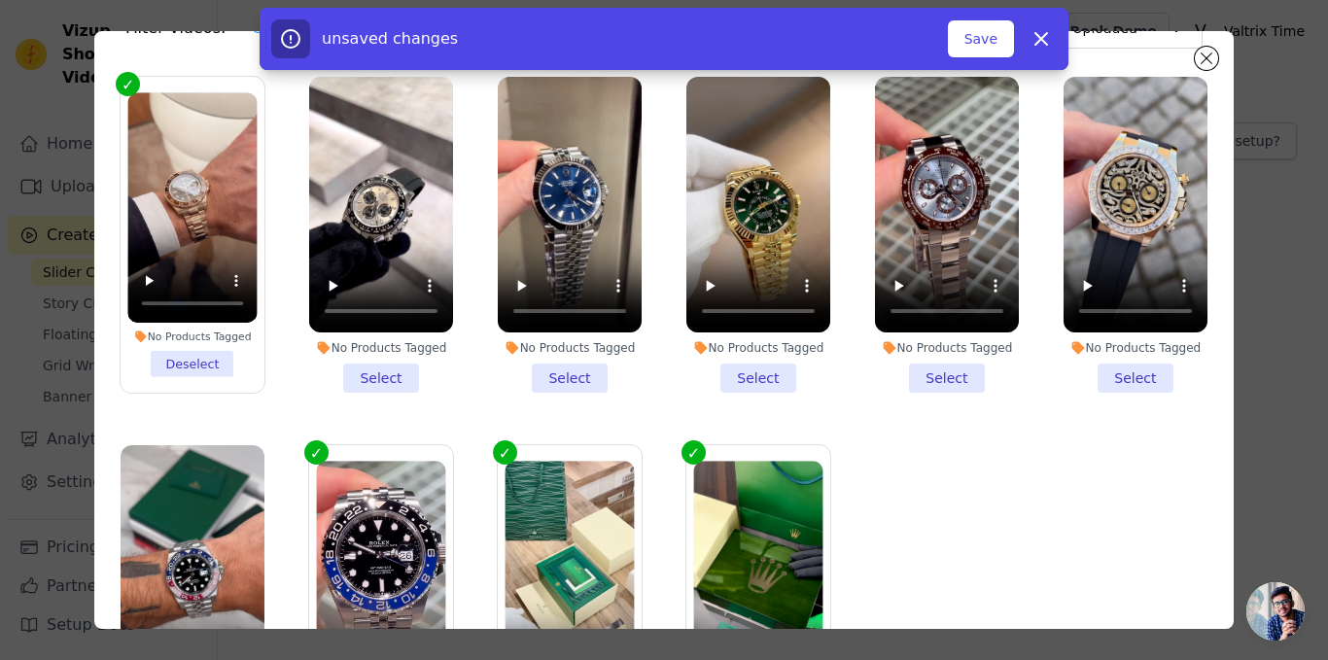
click at [535, 367] on li "No Products Tagged Select" at bounding box center [570, 235] width 144 height 316
click at [0, 0] on input "No Products Tagged Select" at bounding box center [0, 0] width 0 height 0
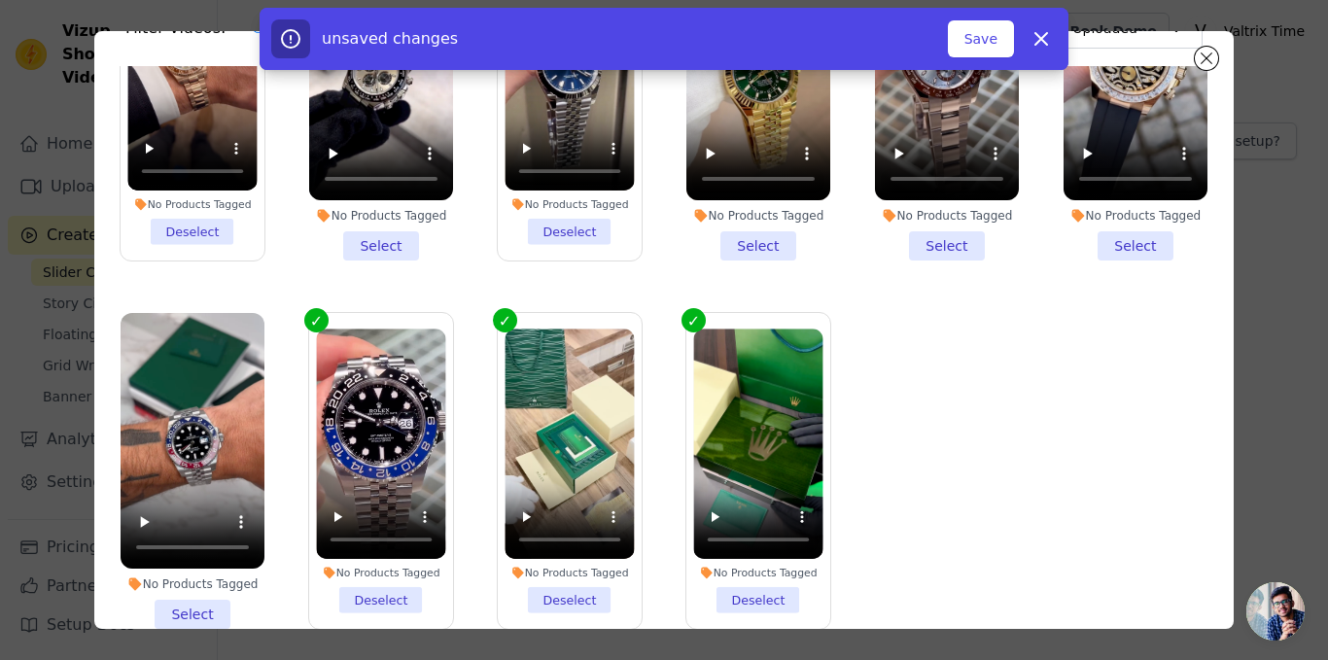
scroll to position [134, 0]
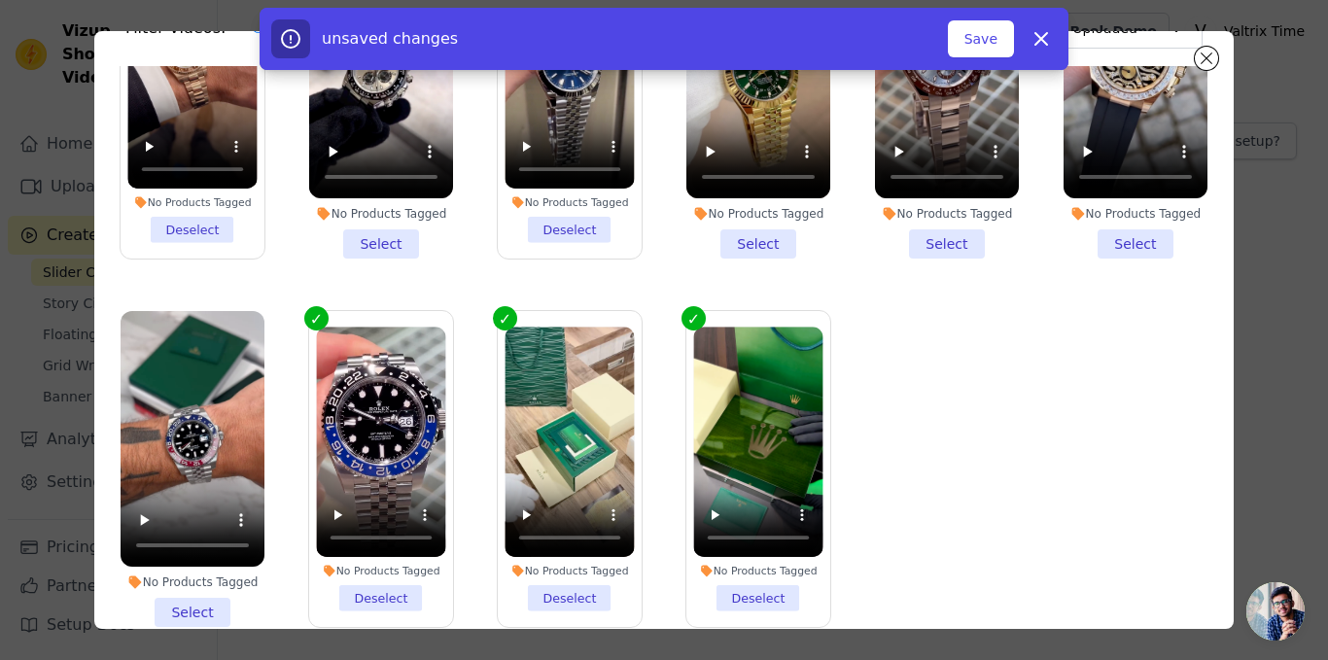
click at [223, 596] on li "No Products Tagged Select" at bounding box center [193, 469] width 144 height 316
click at [0, 0] on input "No Products Tagged Select" at bounding box center [0, 0] width 0 height 0
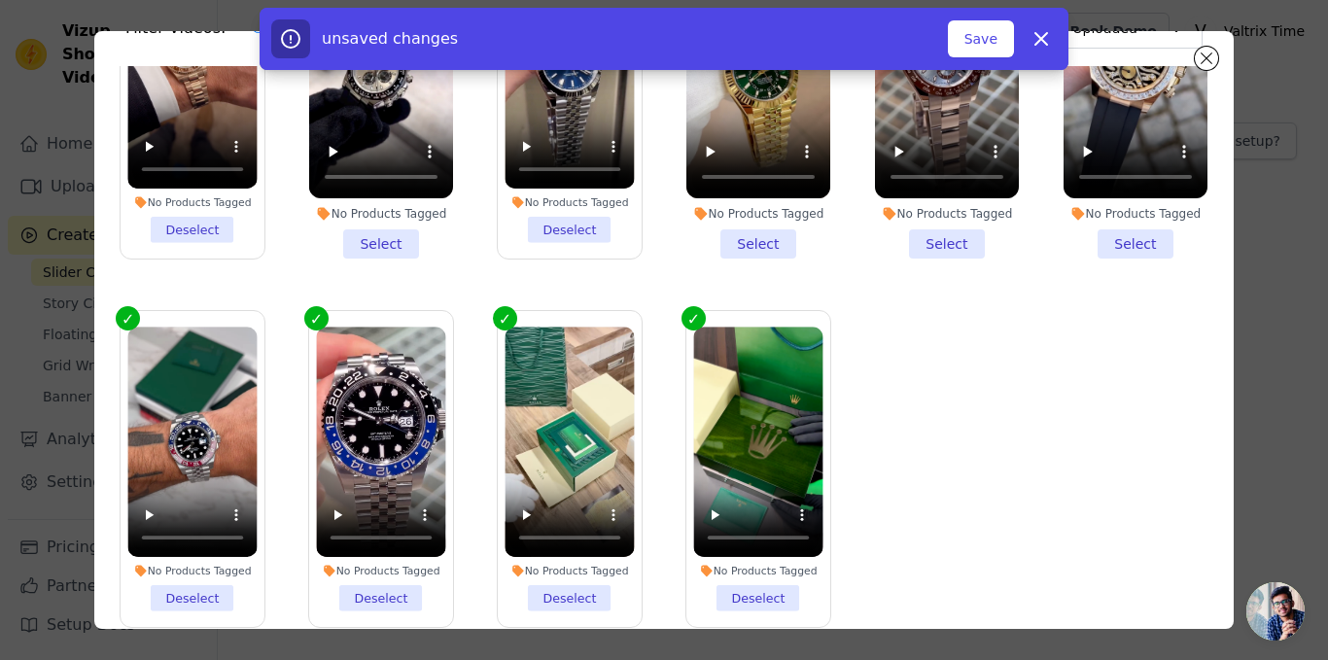
click at [745, 239] on li "No Products Tagged Select" at bounding box center [758, 101] width 144 height 316
click at [0, 0] on input "No Products Tagged Select" at bounding box center [0, 0] width 0 height 0
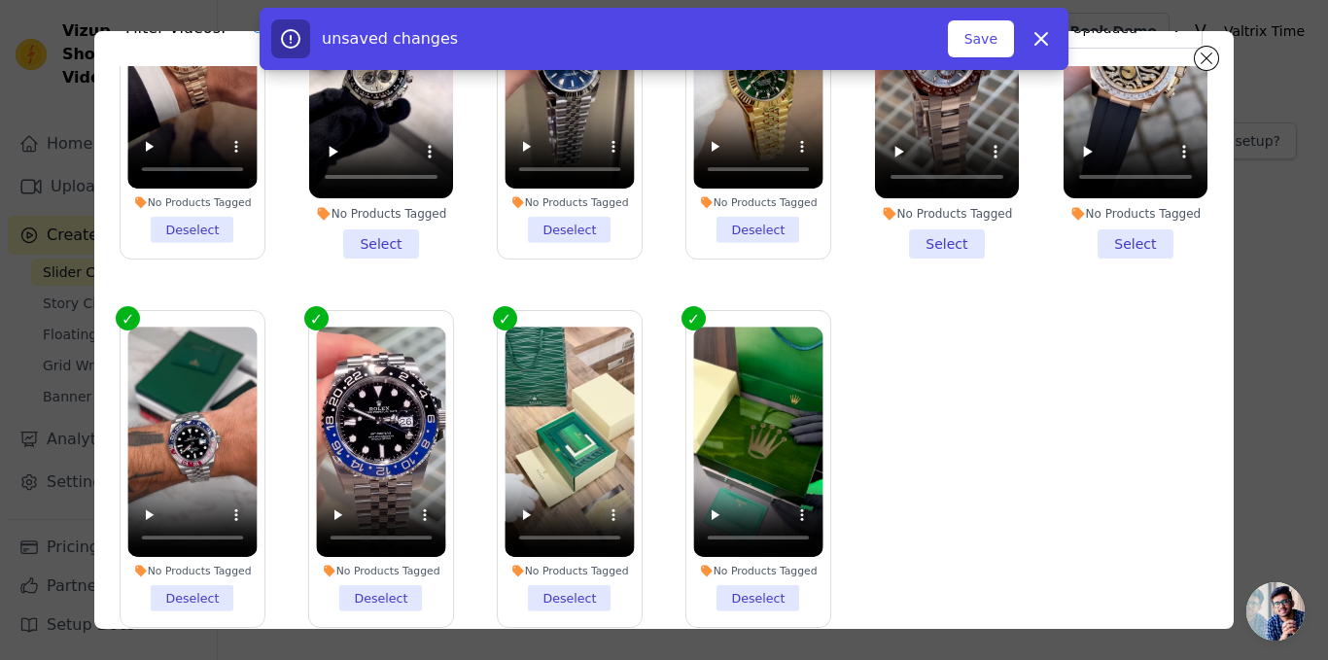
click at [400, 228] on li "No Products Tagged Select" at bounding box center [381, 101] width 144 height 316
click at [0, 0] on input "No Products Tagged Select" at bounding box center [0, 0] width 0 height 0
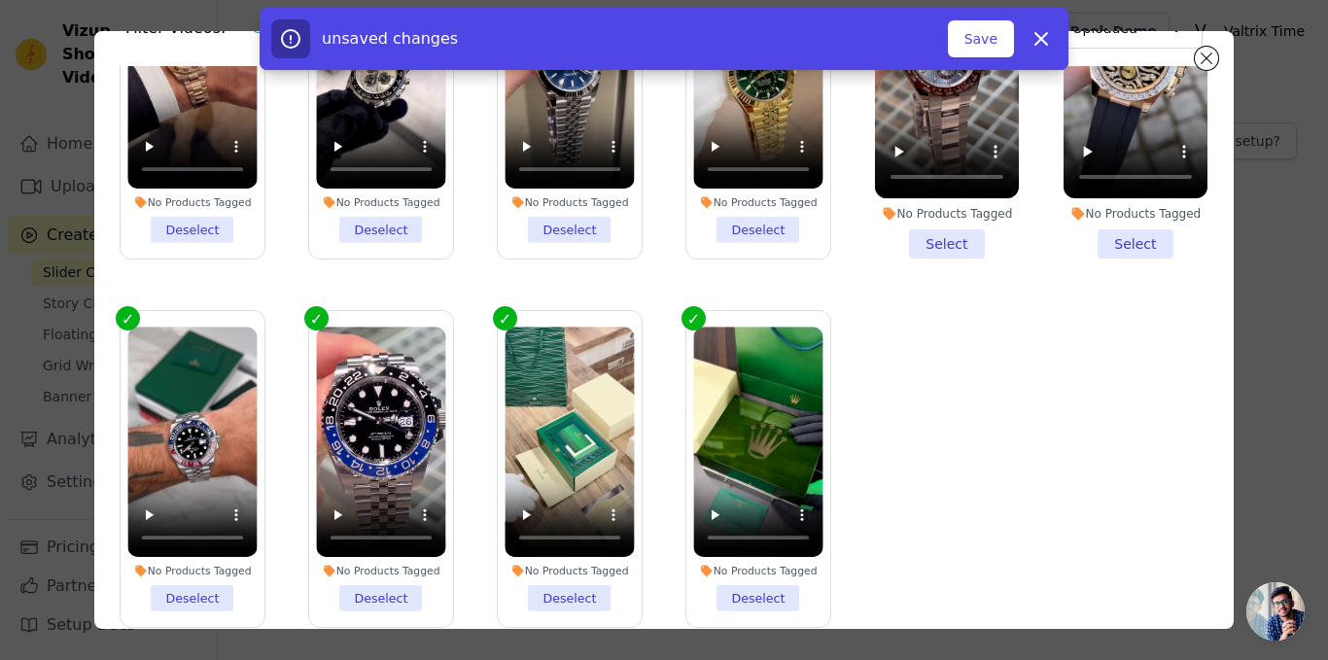
click at [944, 230] on li "No Products Tagged Select" at bounding box center [947, 101] width 144 height 316
click at [0, 0] on input "No Products Tagged Select" at bounding box center [0, 0] width 0 height 0
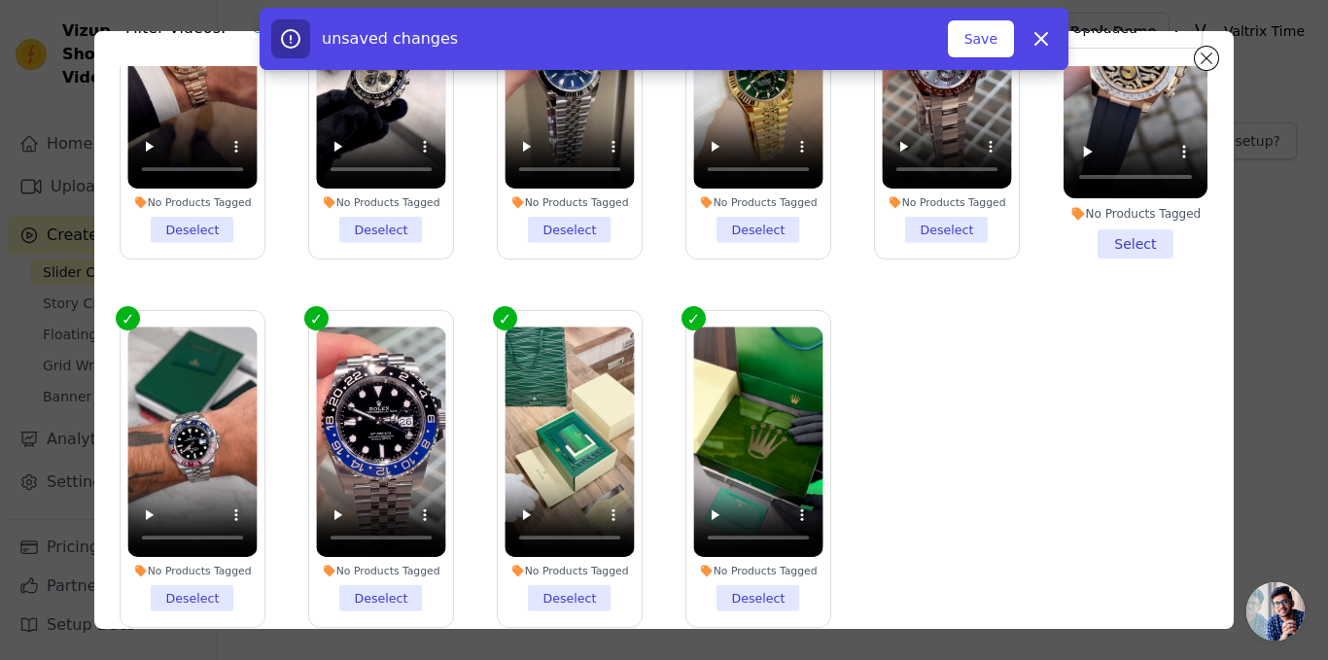
click at [1093, 233] on li "No Products Tagged Select" at bounding box center [1136, 101] width 144 height 316
click at [0, 0] on input "No Products Tagged Select" at bounding box center [0, 0] width 0 height 0
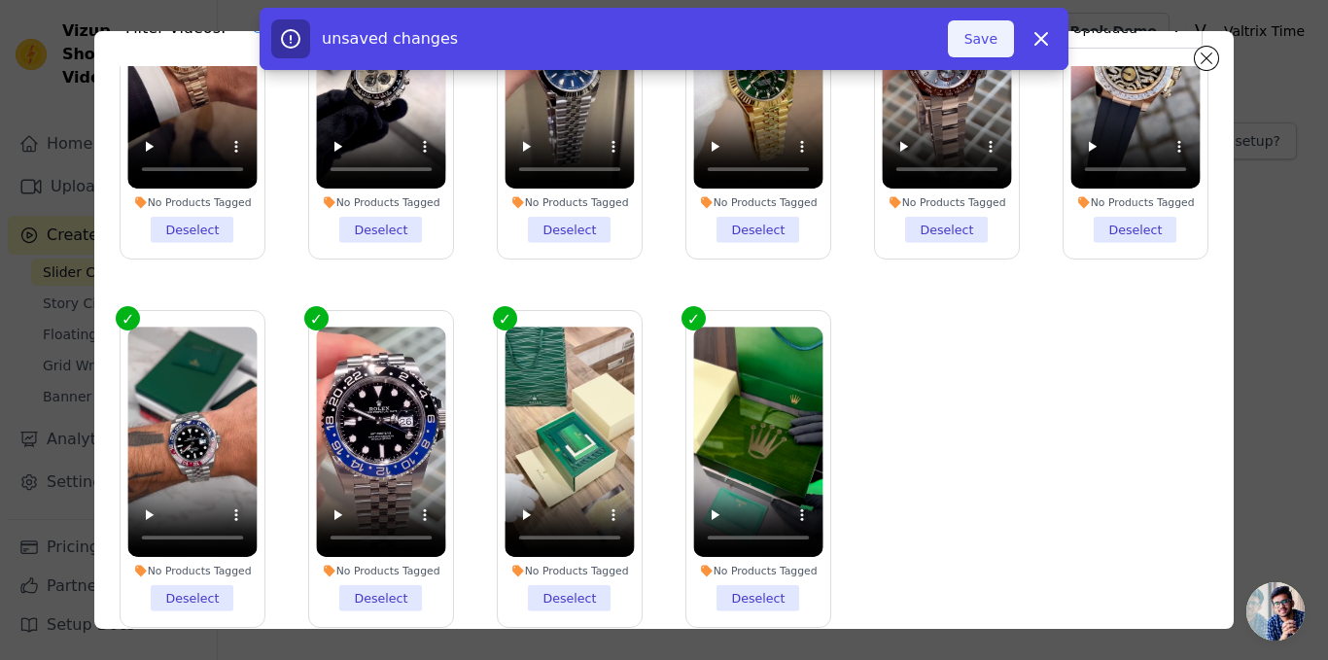
click at [980, 34] on button "Save" at bounding box center [981, 38] width 66 height 37
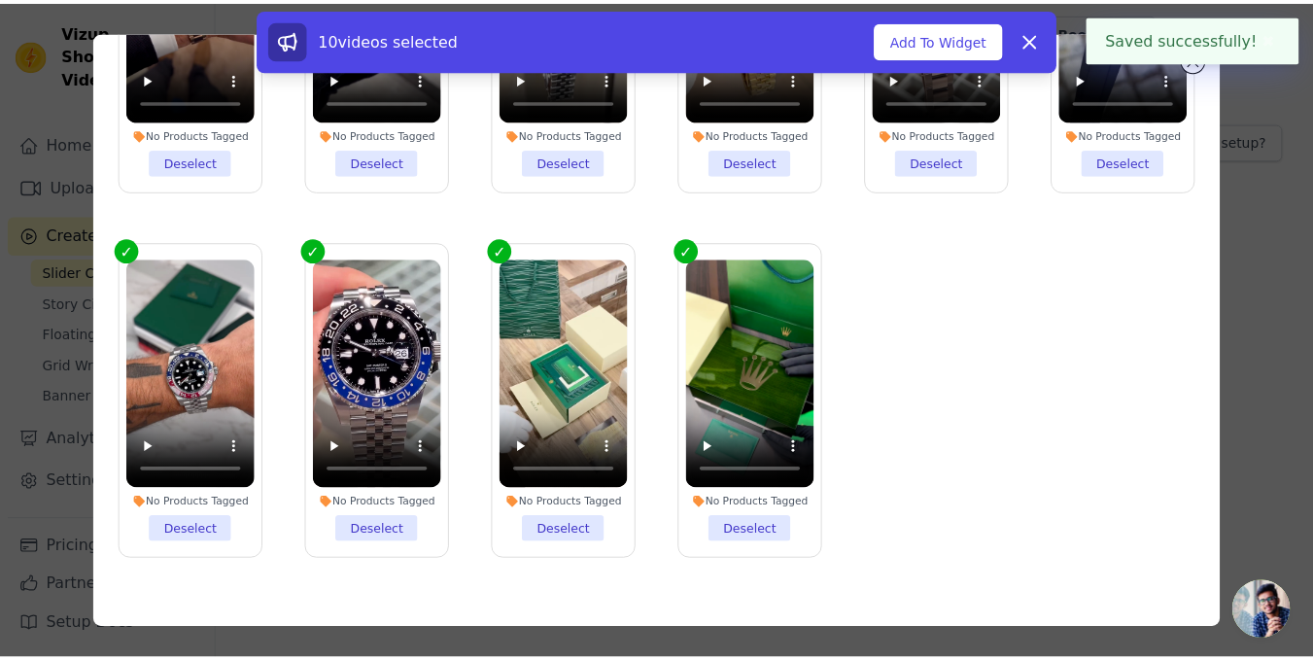
scroll to position [169, 0]
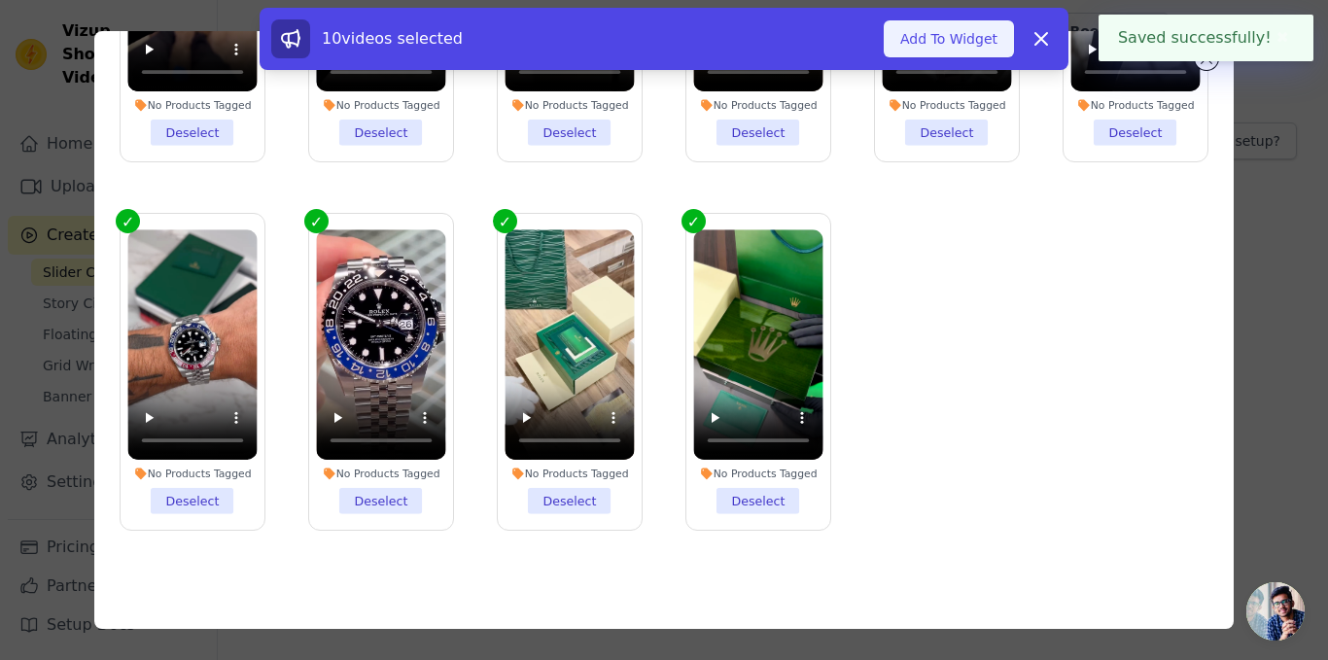
click at [963, 31] on button "Add To Widget" at bounding box center [949, 38] width 130 height 37
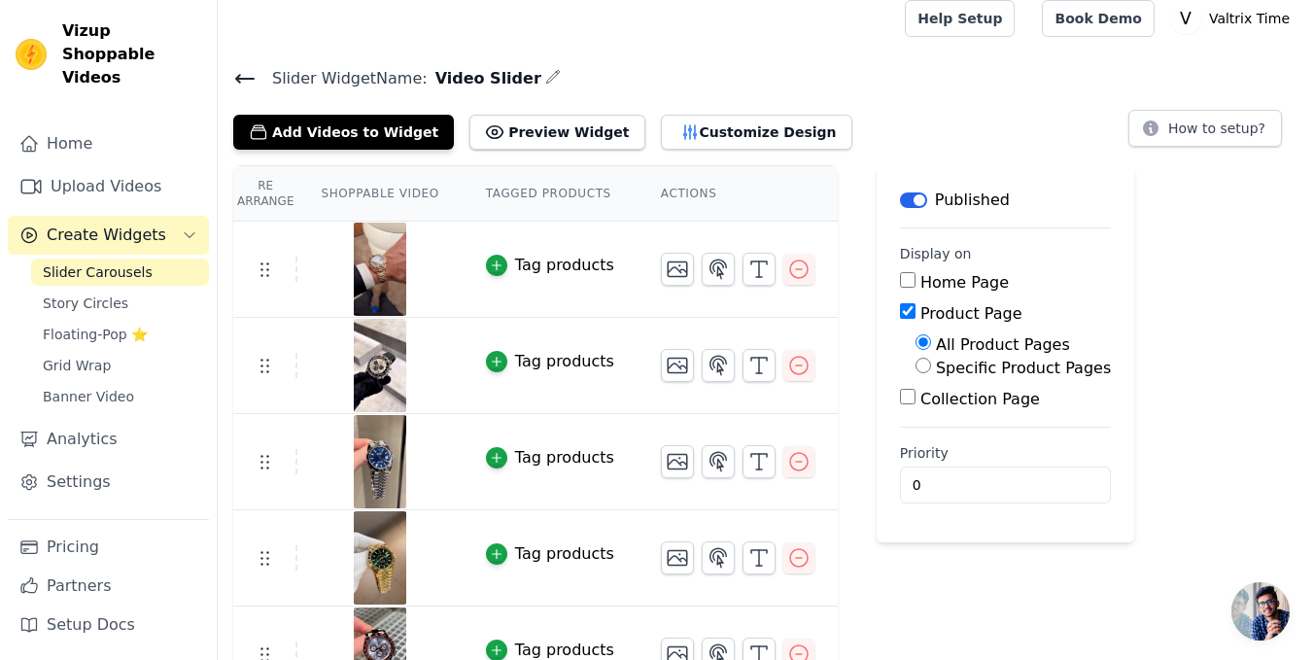
scroll to position [0, 0]
